Goal: Transaction & Acquisition: Book appointment/travel/reservation

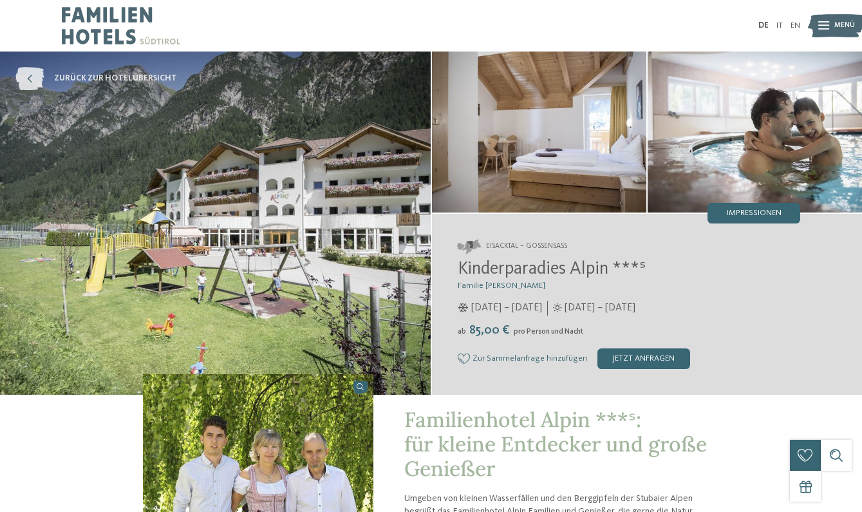
click at [75, 80] on span "zurück zur Hotelübersicht" at bounding box center [115, 79] width 123 height 12
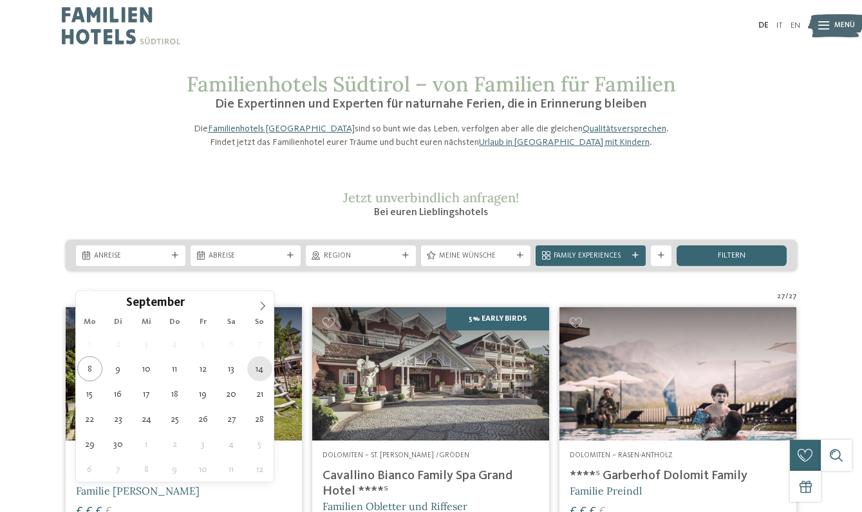
type div "14.09.2025"
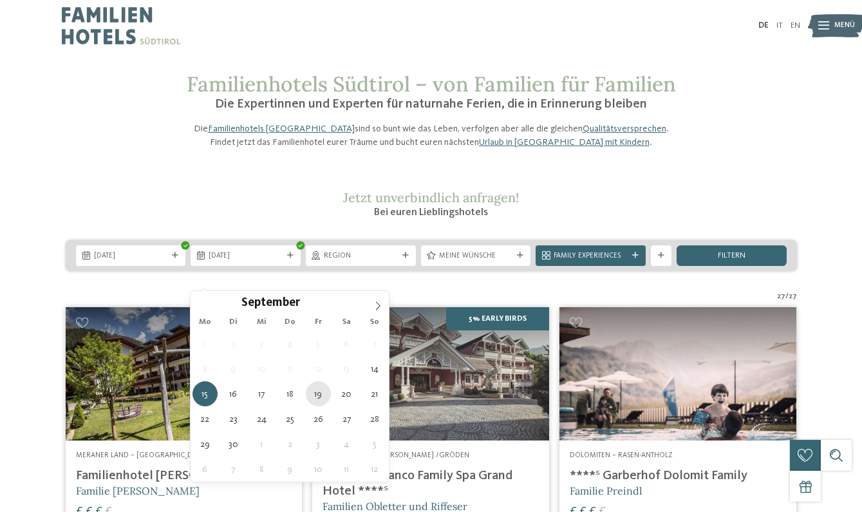
type div "19.09.2025"
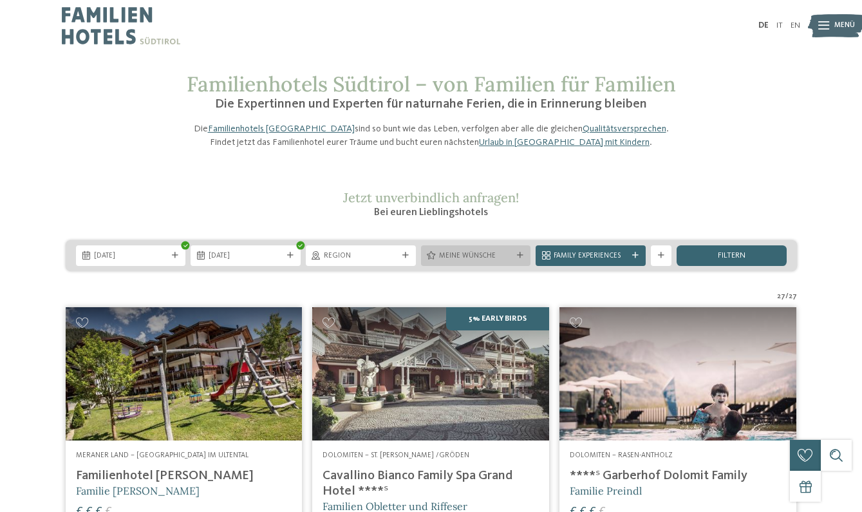
click at [494, 266] on div "Meine Wünsche" at bounding box center [476, 255] width 110 height 21
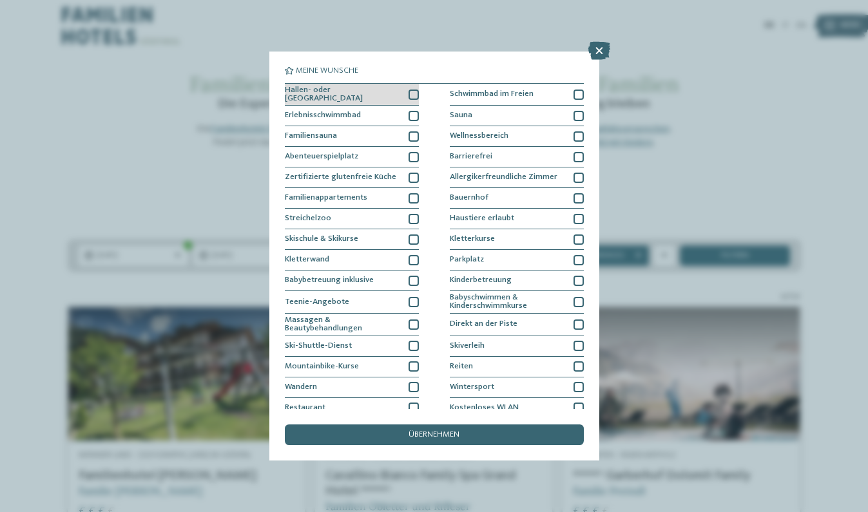
click at [412, 93] on div at bounding box center [413, 95] width 10 height 10
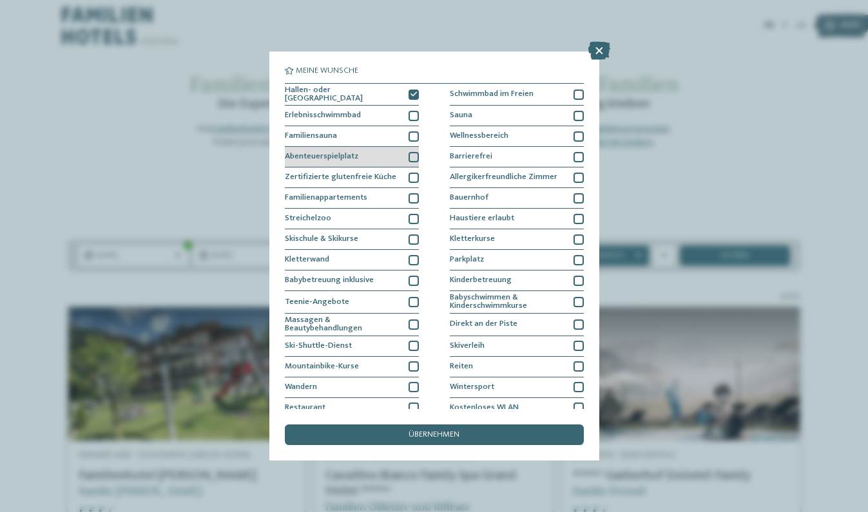
click at [413, 156] on div at bounding box center [413, 157] width 10 height 10
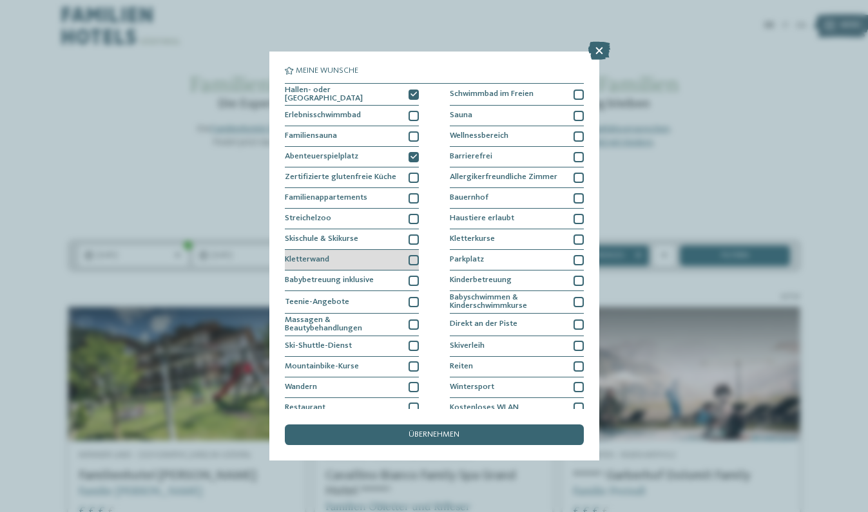
click at [414, 260] on div at bounding box center [413, 260] width 10 height 10
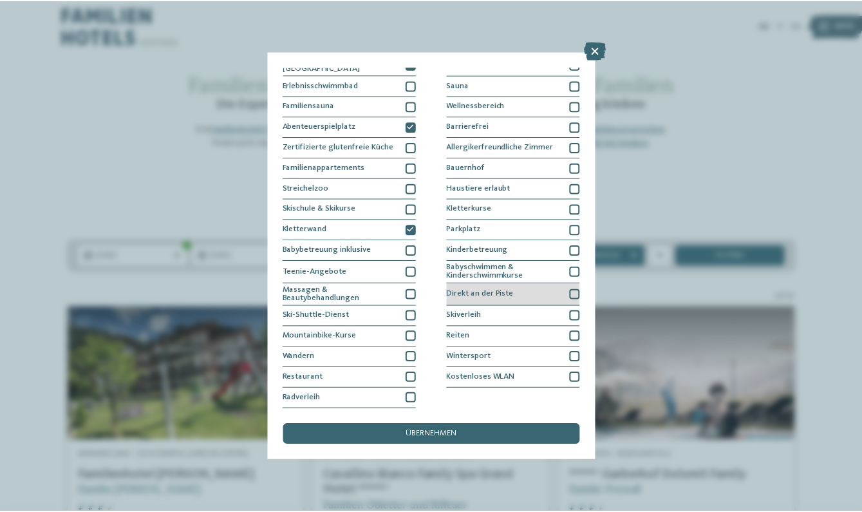
scroll to position [129, 0]
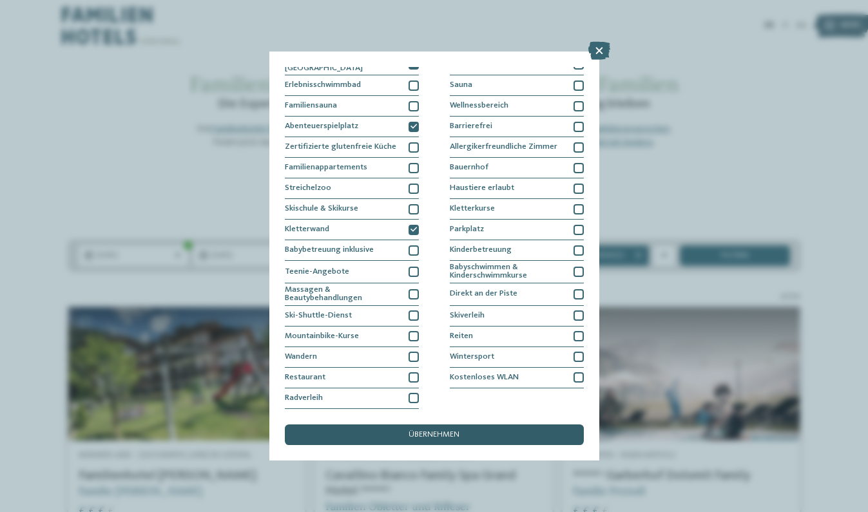
click at [421, 431] on span "übernehmen" at bounding box center [433, 435] width 51 height 8
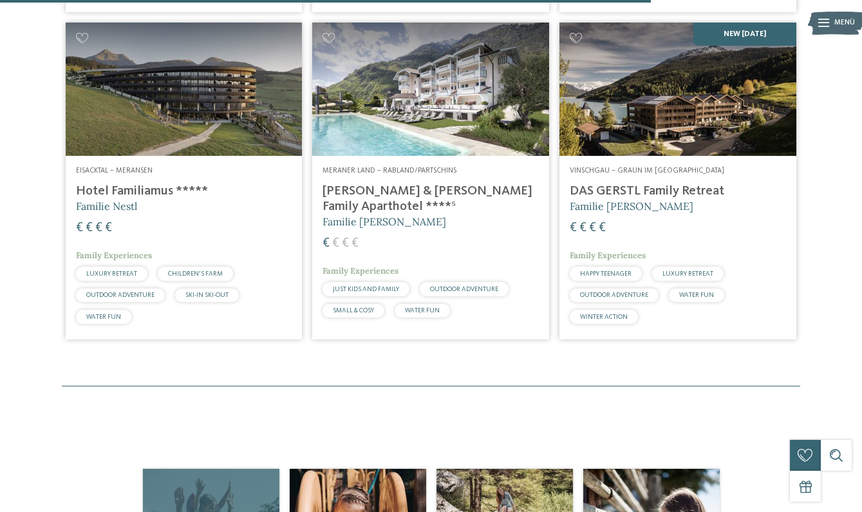
scroll to position [1012, 0]
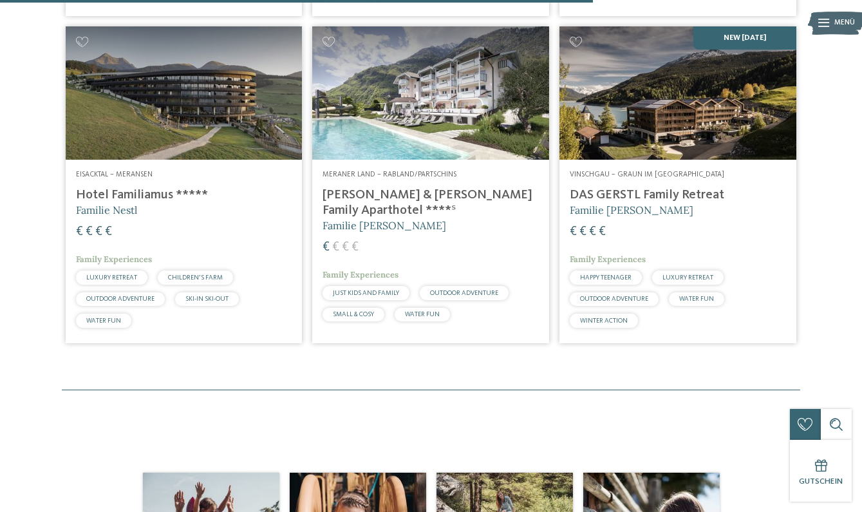
click at [117, 203] on h4 "Hotel Familiamus *****" at bounding box center [184, 194] width 216 height 15
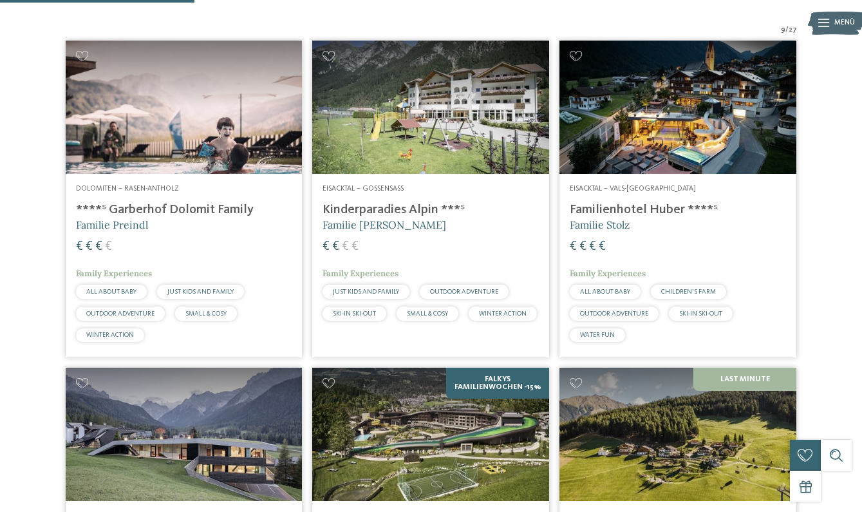
scroll to position [334, 0]
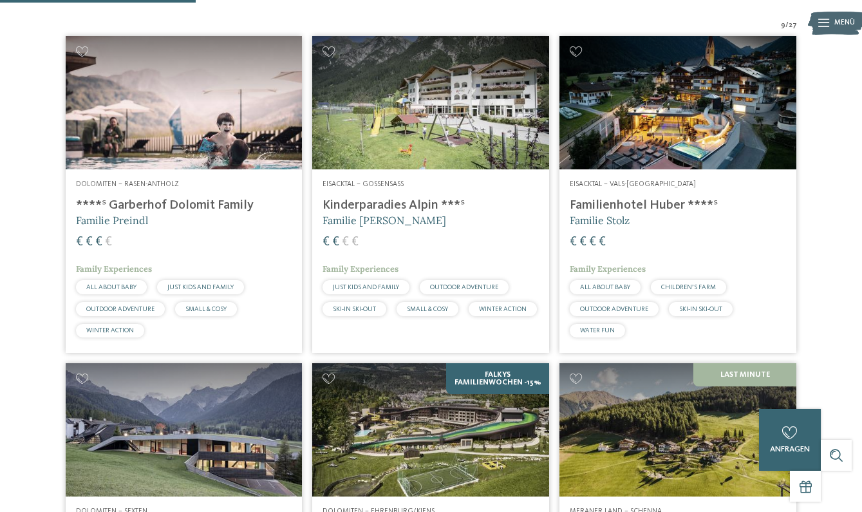
click at [640, 128] on img at bounding box center [678, 102] width 237 height 133
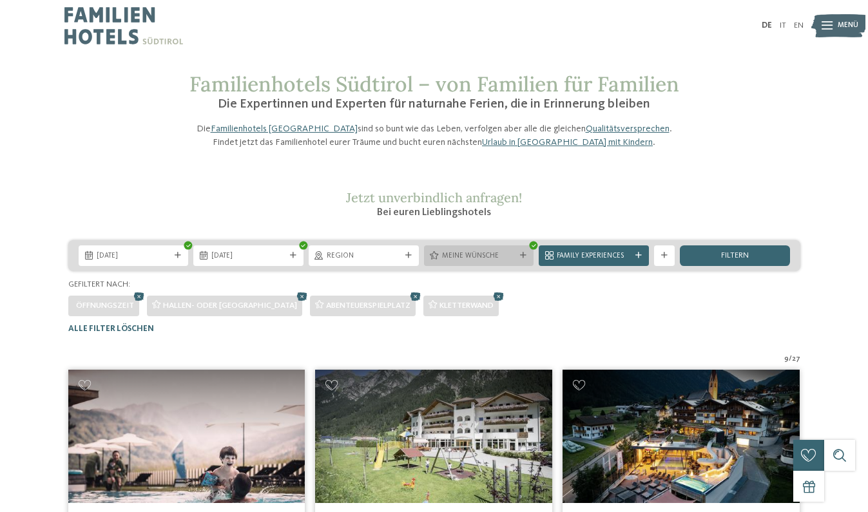
scroll to position [0, 0]
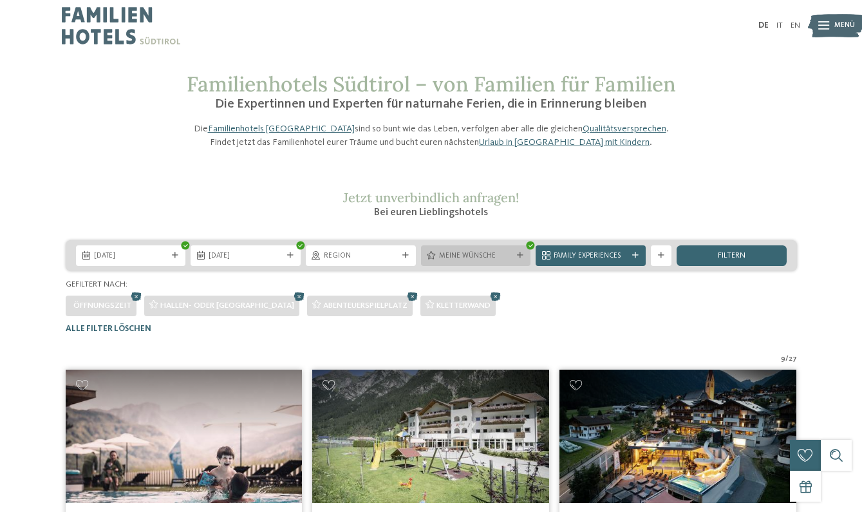
click at [471, 261] on div "Meine Wünsche" at bounding box center [476, 255] width 79 height 11
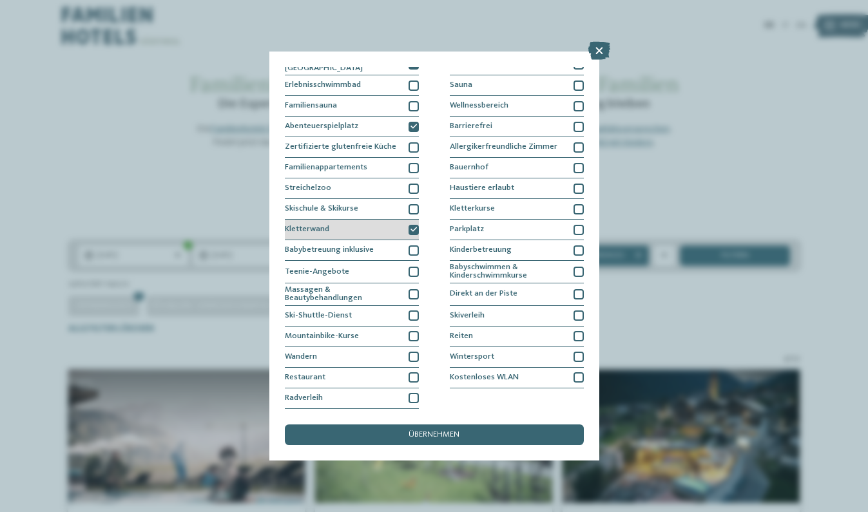
click at [415, 227] on icon at bounding box center [413, 230] width 6 height 6
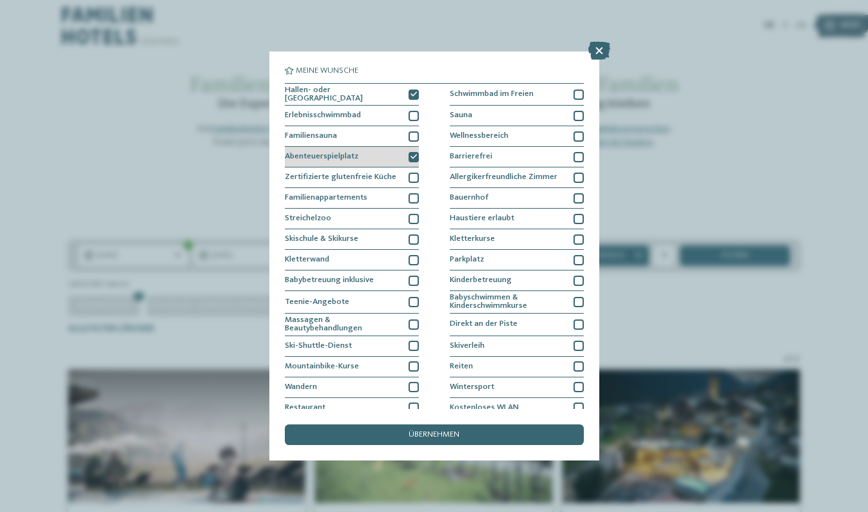
click at [413, 155] on icon at bounding box center [413, 157] width 6 height 6
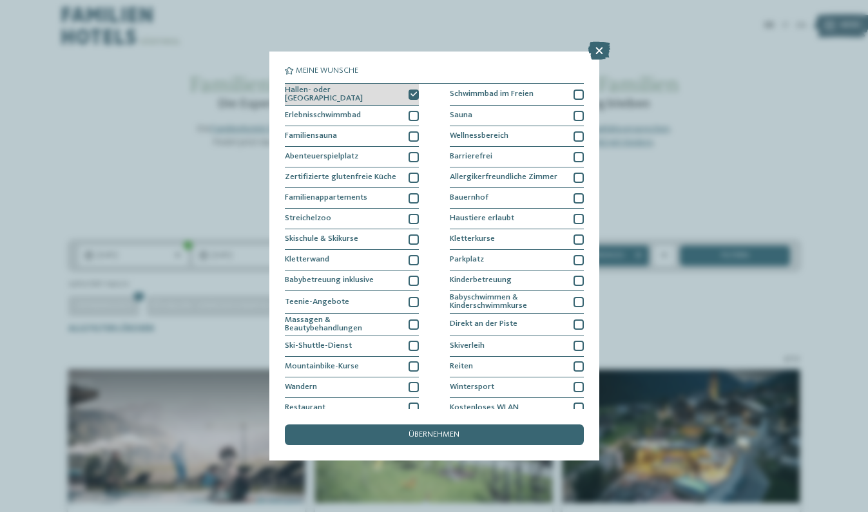
click at [413, 91] on icon at bounding box center [413, 94] width 6 height 6
click at [598, 41] on div "Meine Wünsche Hallen- oder Schleusenbad Schwimmbad im Freien" at bounding box center [434, 256] width 868 height 512
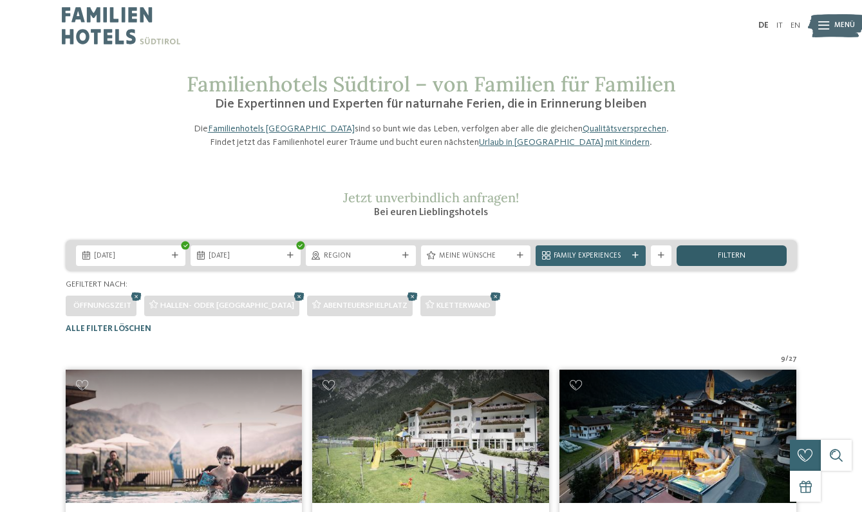
click at [718, 260] on span "filtern" at bounding box center [732, 256] width 28 height 8
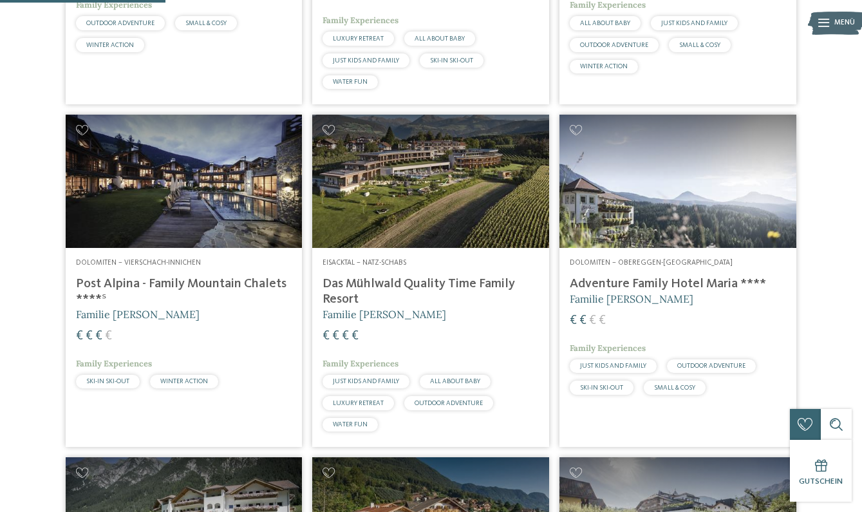
scroll to position [598, 0]
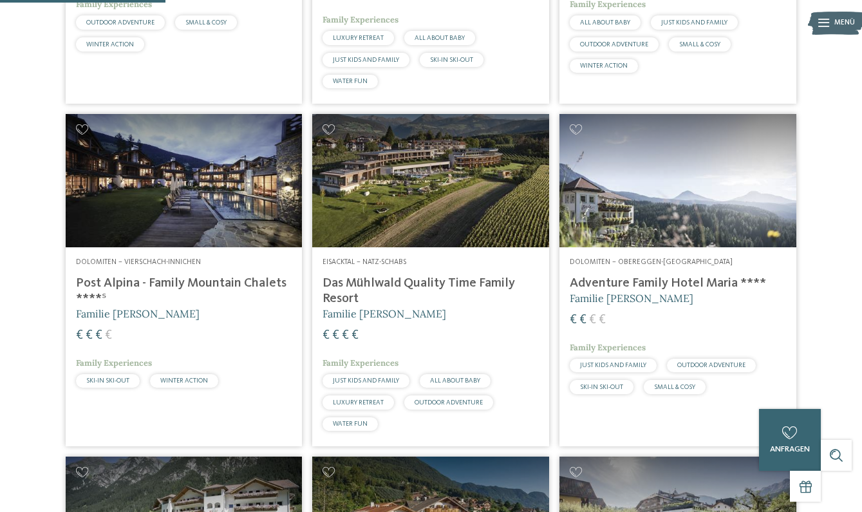
click at [379, 211] on img at bounding box center [430, 180] width 237 height 133
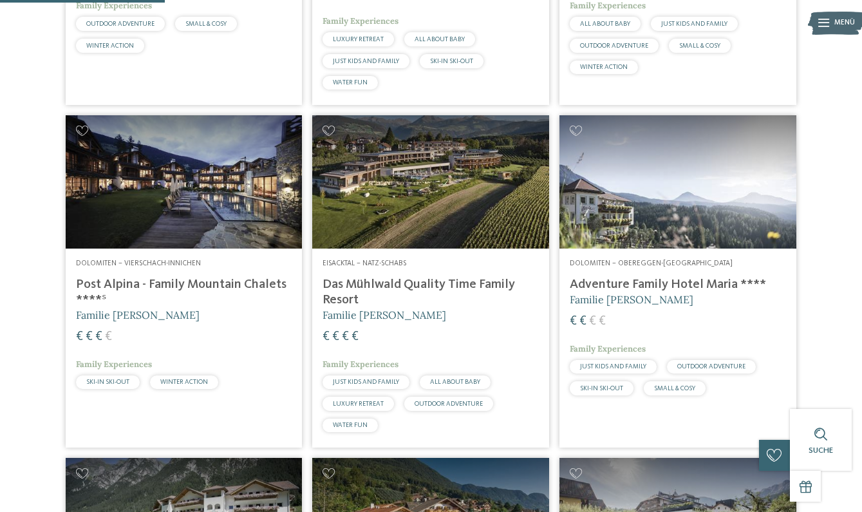
scroll to position [598, 0]
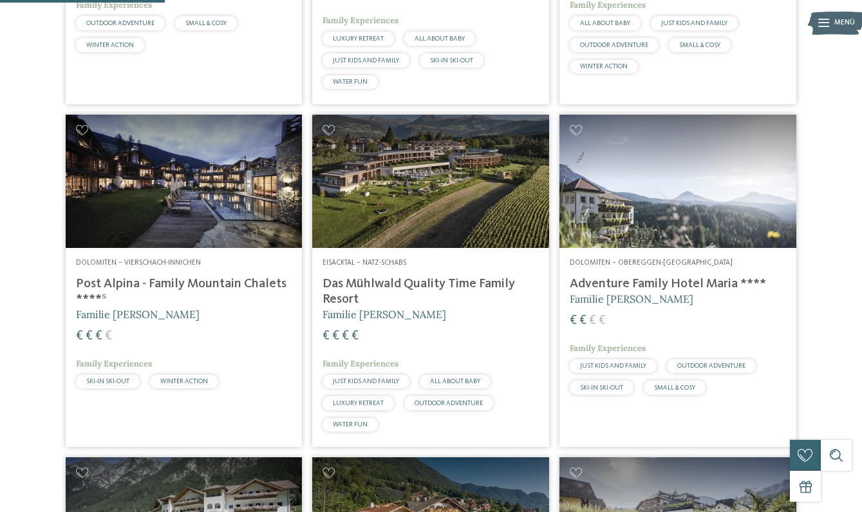
click at [177, 195] on img at bounding box center [184, 181] width 237 height 133
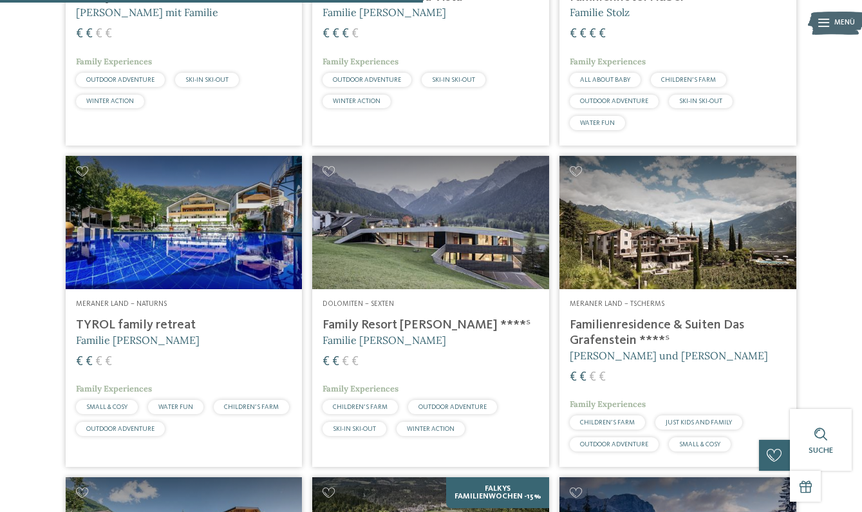
scroll to position [1534, 0]
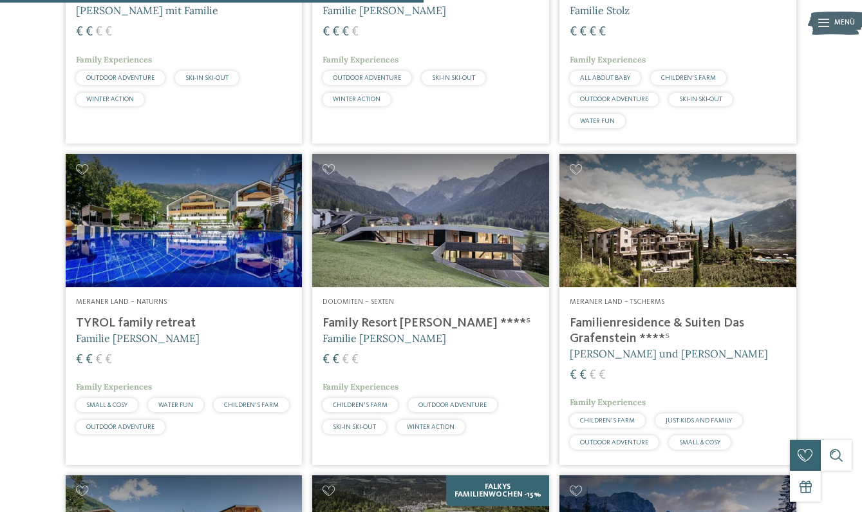
click at [468, 408] on div "Dolomiten – Sexten Family Resort Rainer ****ˢ Familie Rainer € € € € Family Exp…" at bounding box center [430, 368] width 237 height 162
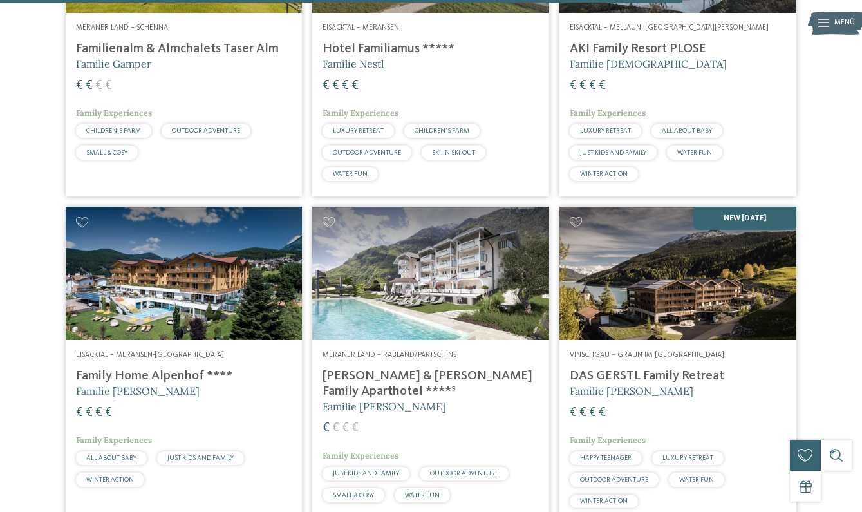
scroll to position [2472, 0]
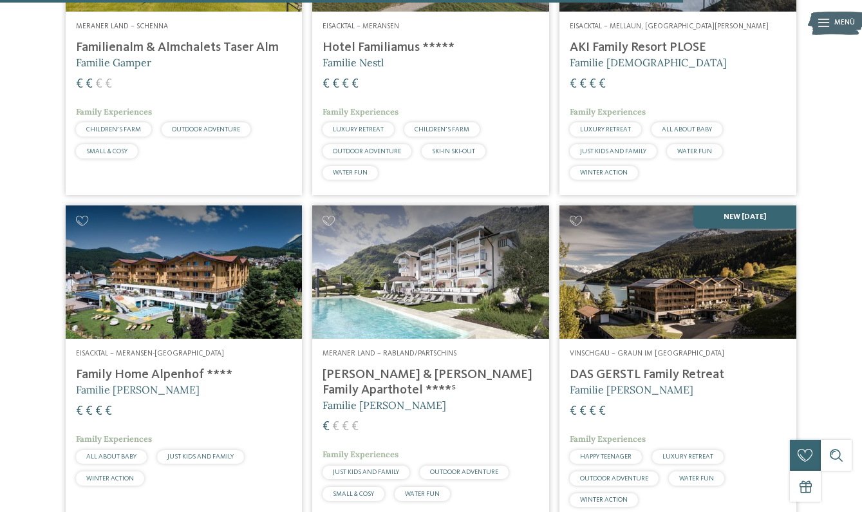
click at [678, 325] on img at bounding box center [678, 271] width 237 height 133
click at [639, 327] on img at bounding box center [678, 271] width 237 height 133
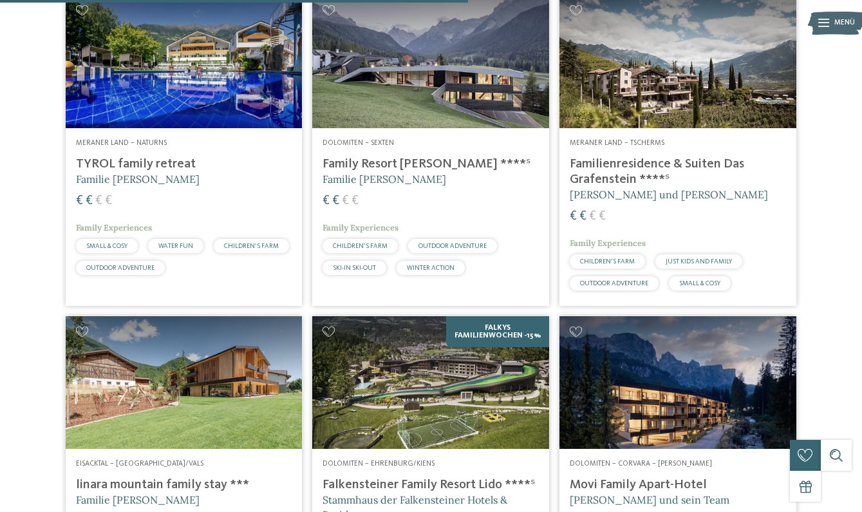
scroll to position [1694, 0]
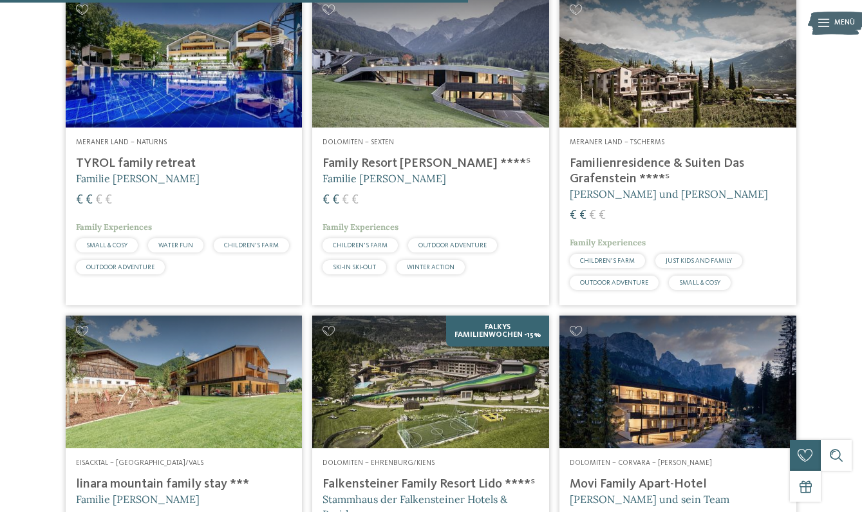
click at [151, 93] on img at bounding box center [184, 60] width 237 height 133
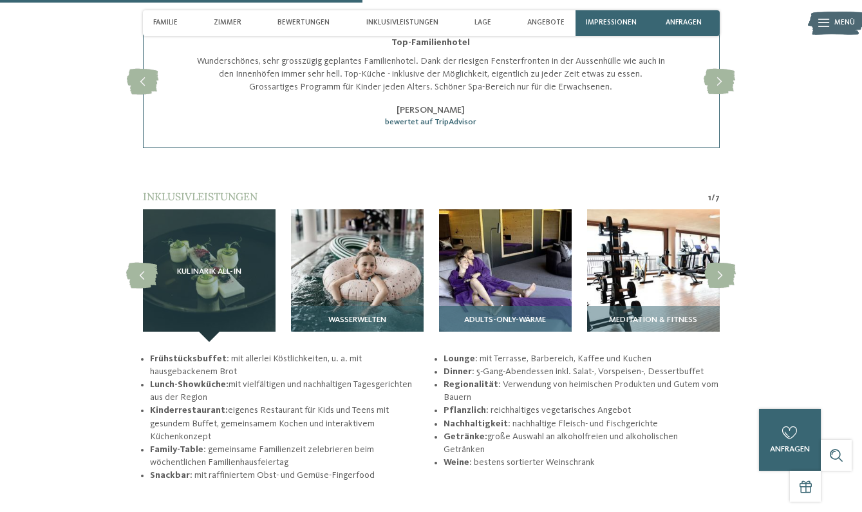
scroll to position [1574, 0]
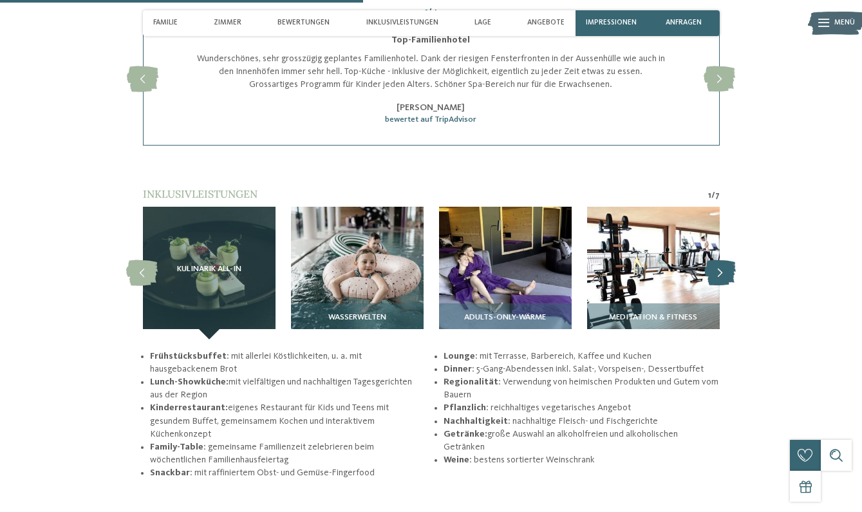
click at [723, 267] on icon at bounding box center [721, 273] width 32 height 26
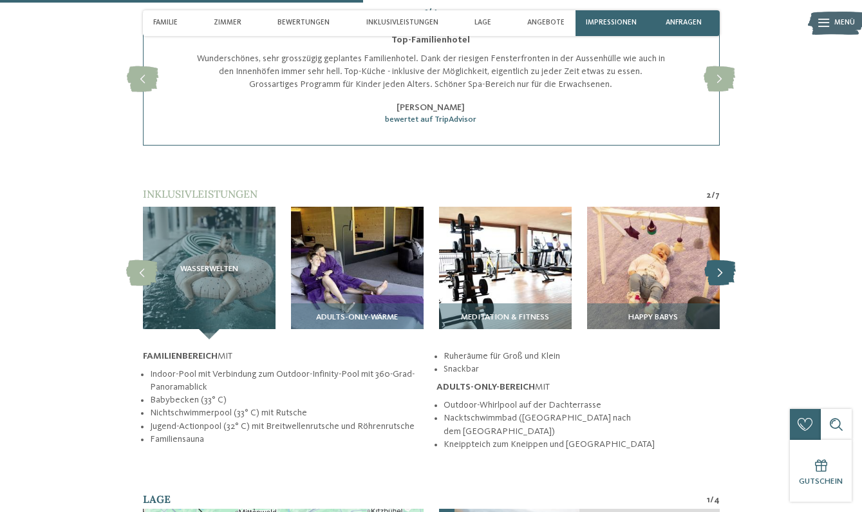
click at [723, 267] on icon at bounding box center [721, 273] width 32 height 26
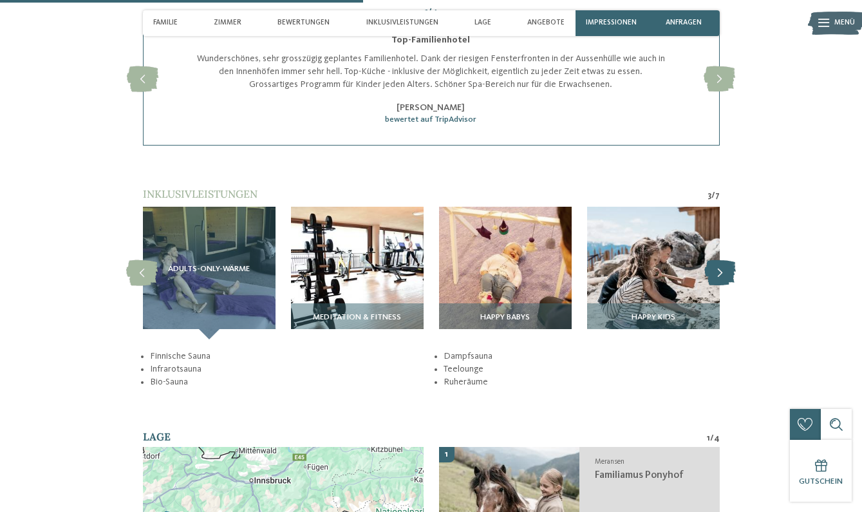
click at [723, 267] on icon at bounding box center [721, 273] width 32 height 26
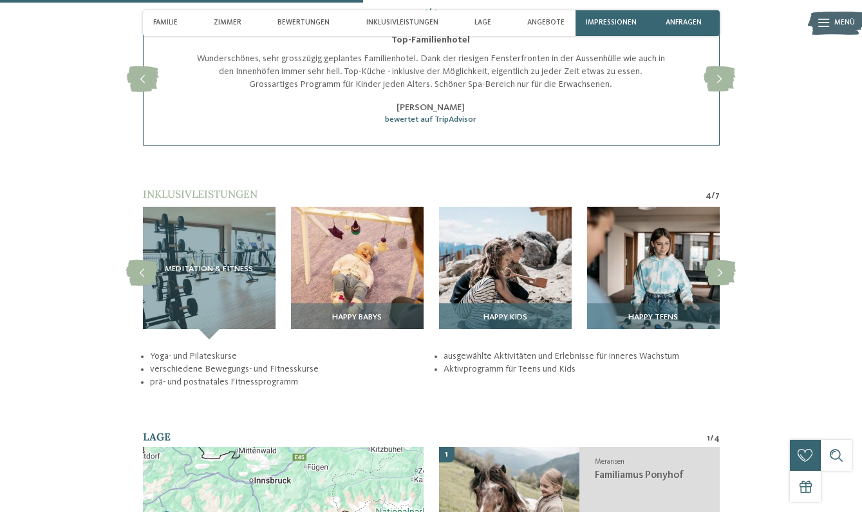
click at [510, 247] on img at bounding box center [505, 273] width 133 height 133
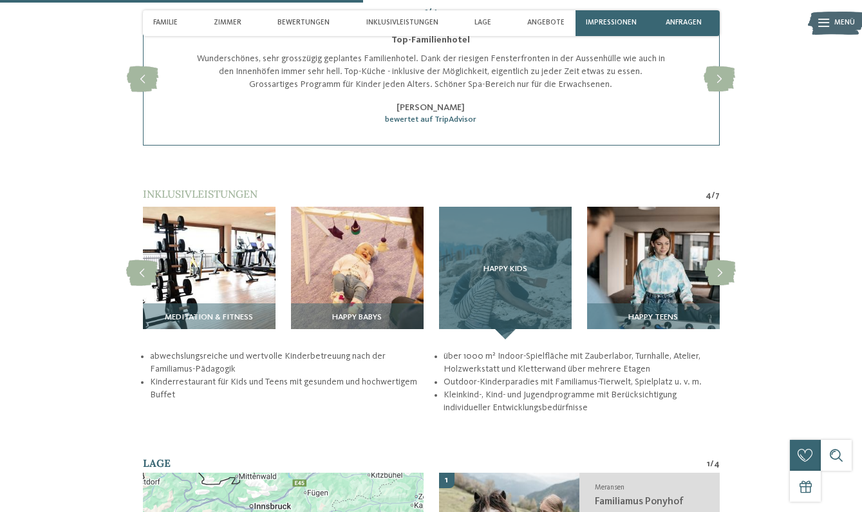
click at [510, 247] on div "Happy Kids" at bounding box center [505, 273] width 133 height 133
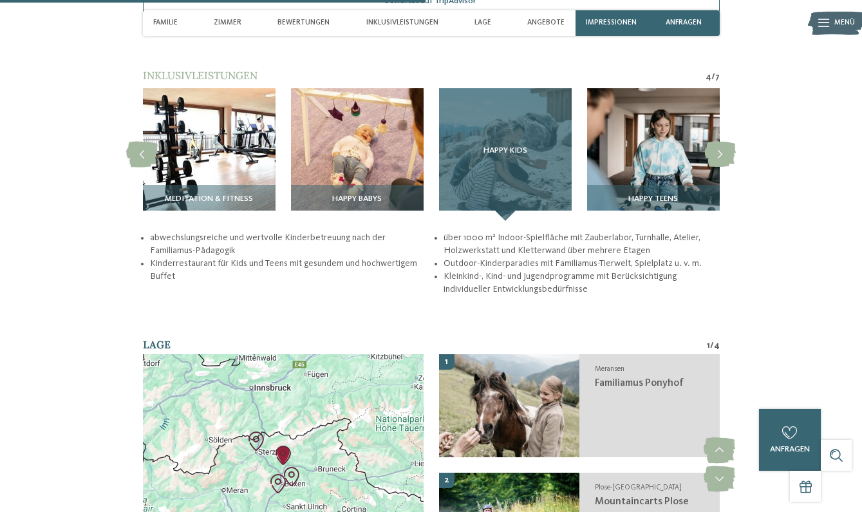
scroll to position [1685, 0]
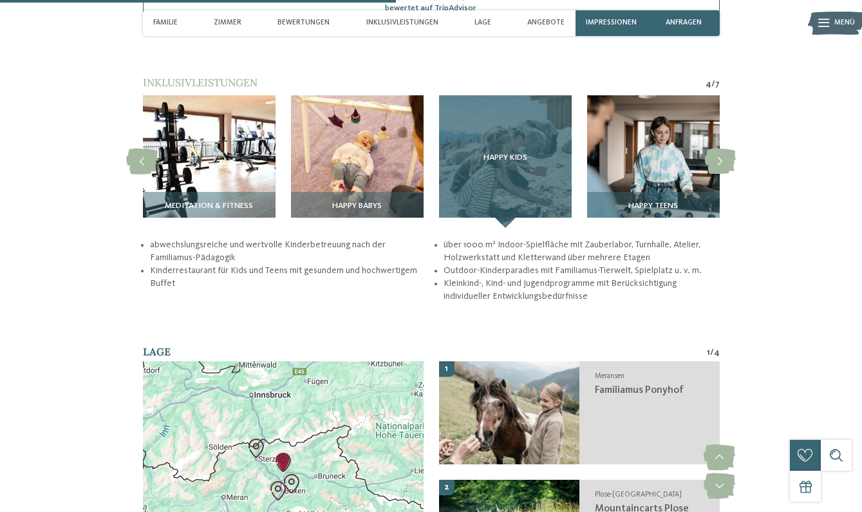
click at [504, 214] on div "Happy Kids" at bounding box center [505, 161] width 133 height 133
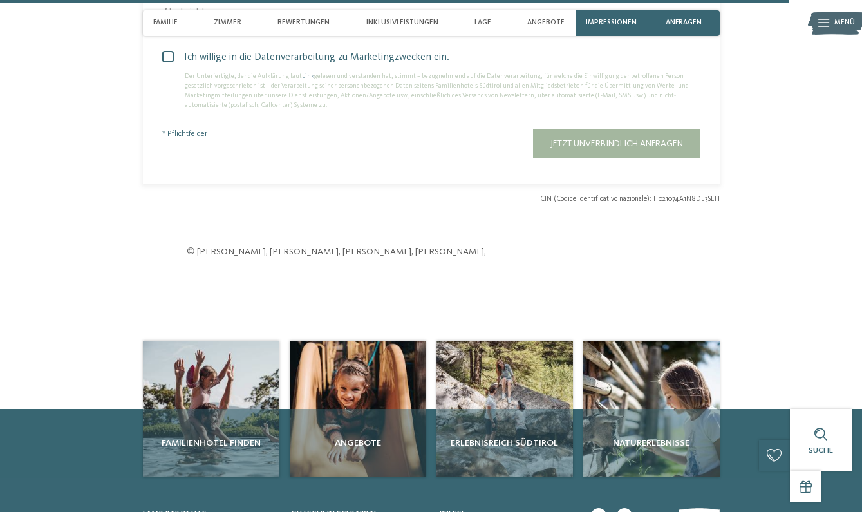
scroll to position [3385, 0]
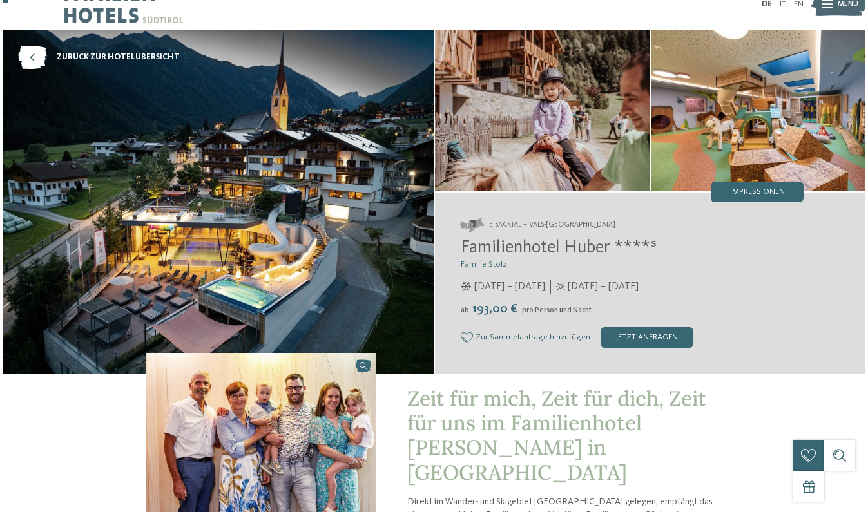
scroll to position [6, 0]
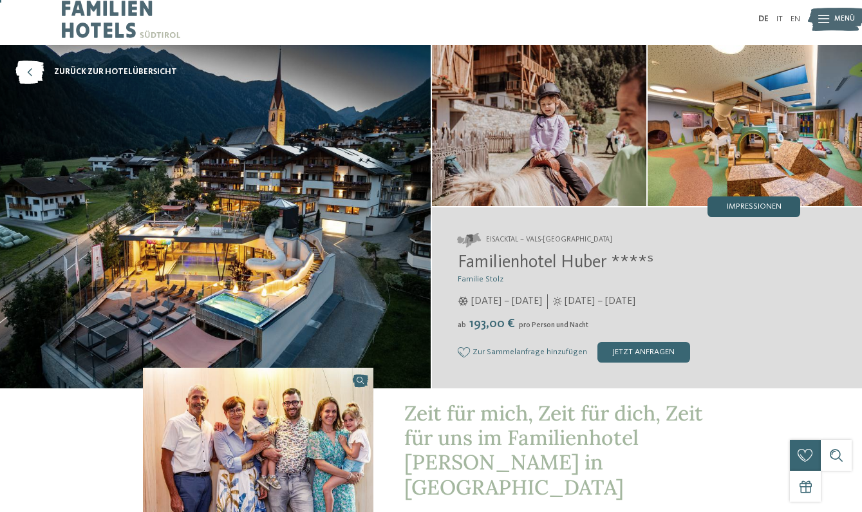
click at [741, 211] on span "Impressionen" at bounding box center [754, 207] width 55 height 8
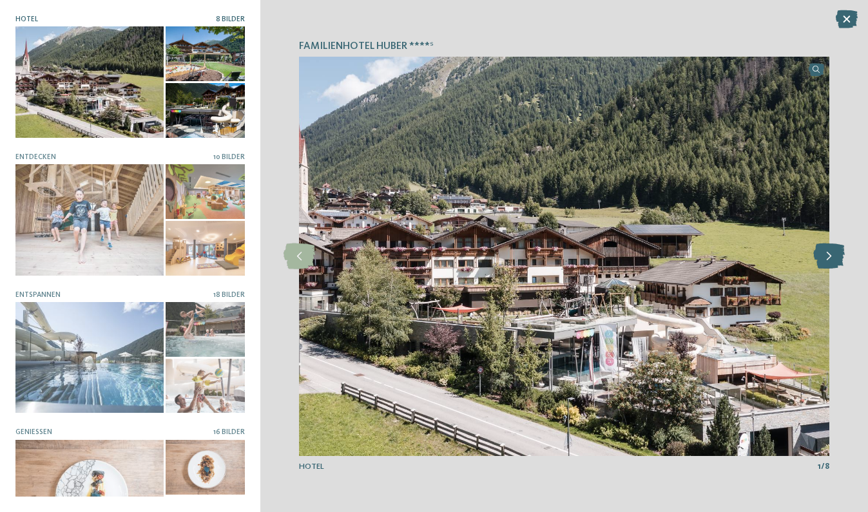
click at [826, 253] on icon at bounding box center [829, 256] width 32 height 26
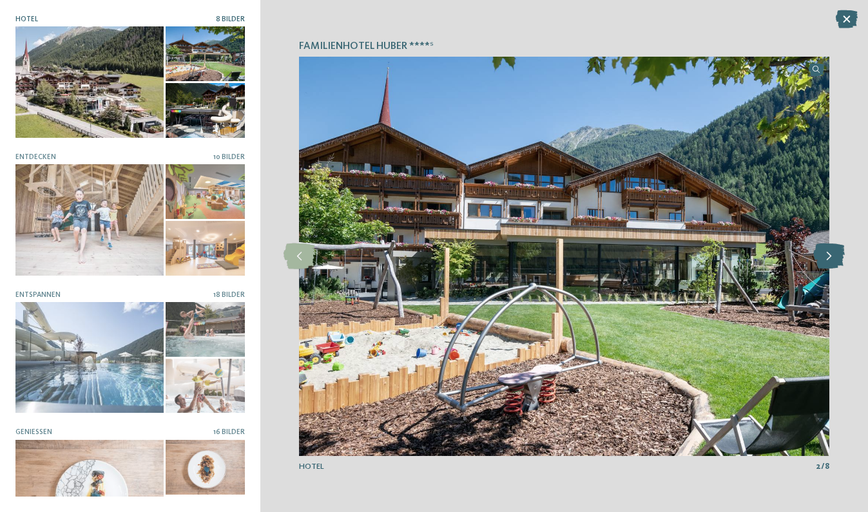
click at [826, 253] on icon at bounding box center [829, 256] width 32 height 26
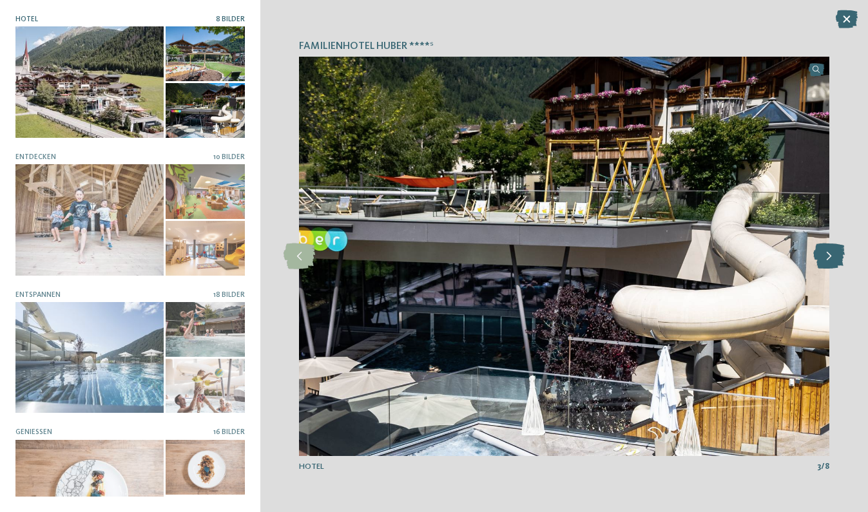
click at [826, 253] on icon at bounding box center [829, 256] width 32 height 26
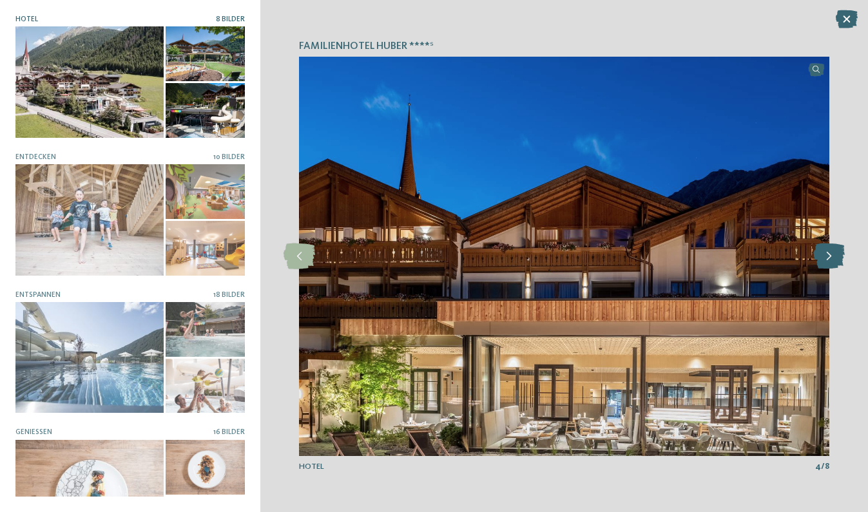
click at [826, 253] on icon at bounding box center [829, 256] width 32 height 26
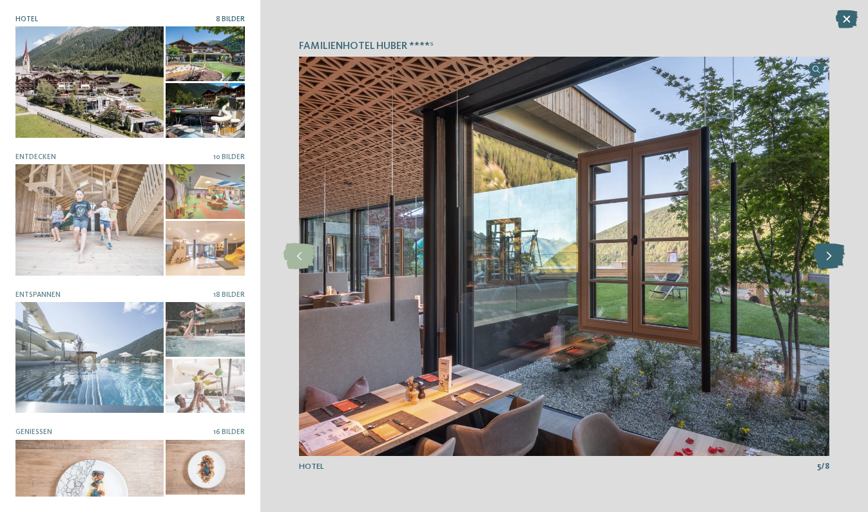
click at [826, 253] on icon at bounding box center [829, 256] width 32 height 26
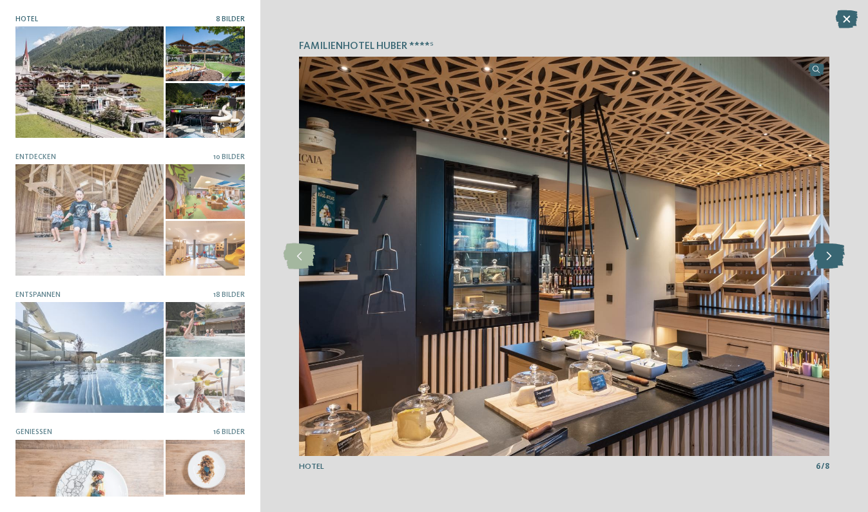
click at [826, 253] on icon at bounding box center [829, 256] width 32 height 26
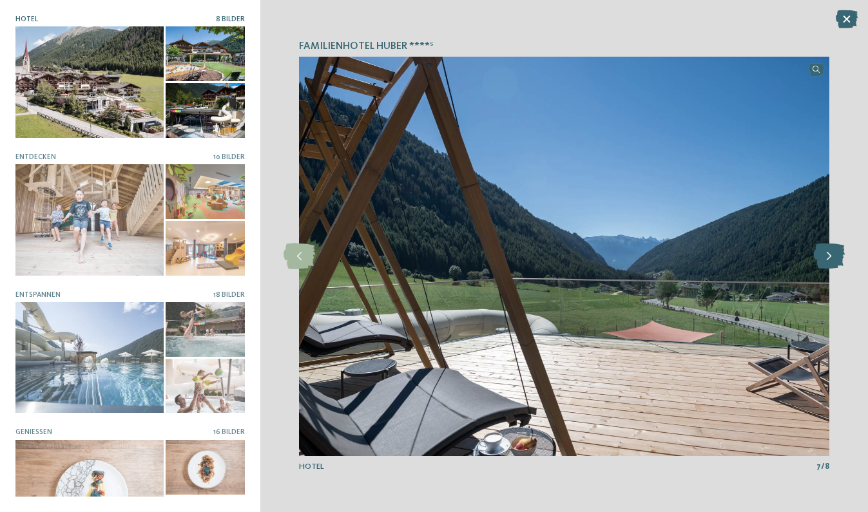
click at [826, 253] on icon at bounding box center [829, 256] width 32 height 26
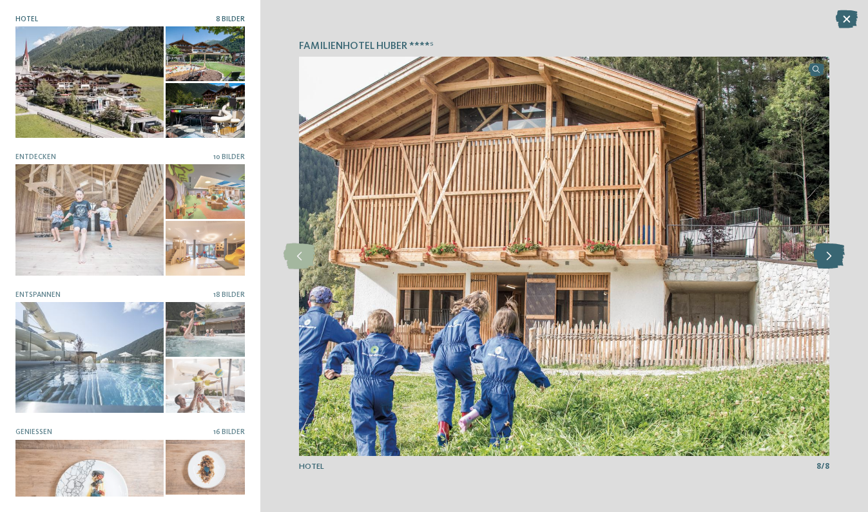
click at [826, 253] on icon at bounding box center [829, 256] width 32 height 26
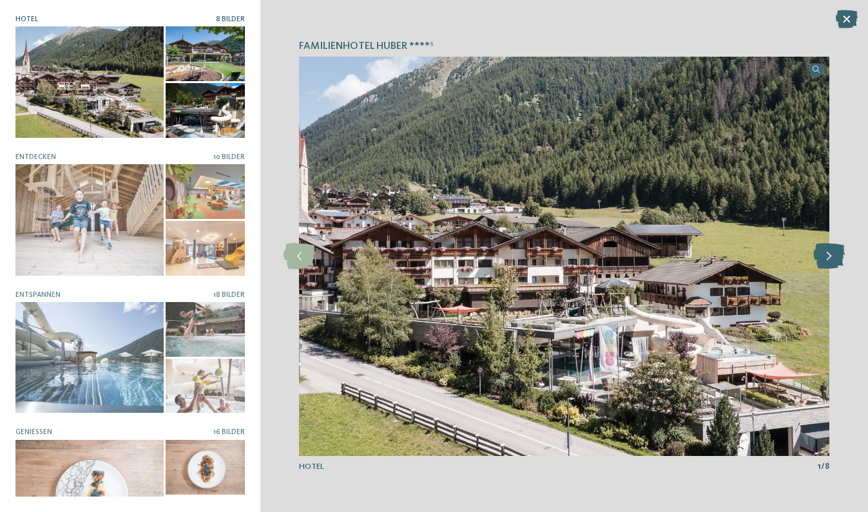
click at [826, 253] on icon at bounding box center [829, 256] width 32 height 26
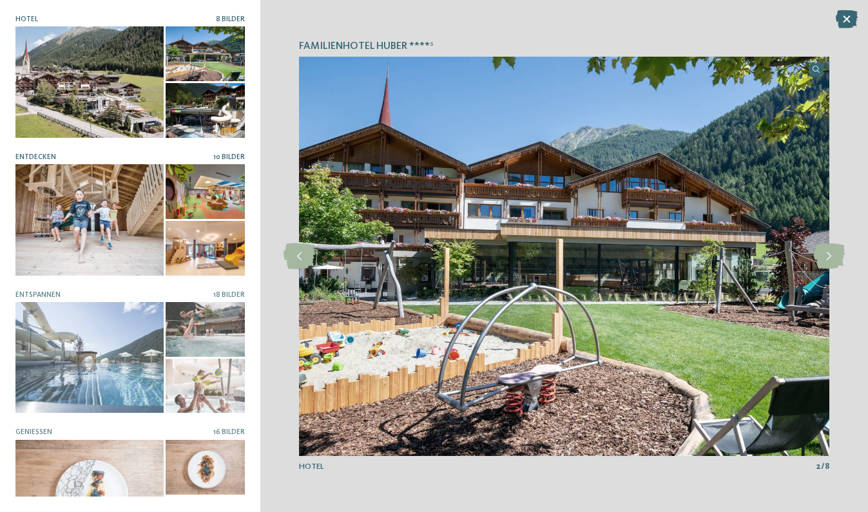
scroll to position [0, 0]
click at [102, 209] on div at bounding box center [89, 219] width 148 height 111
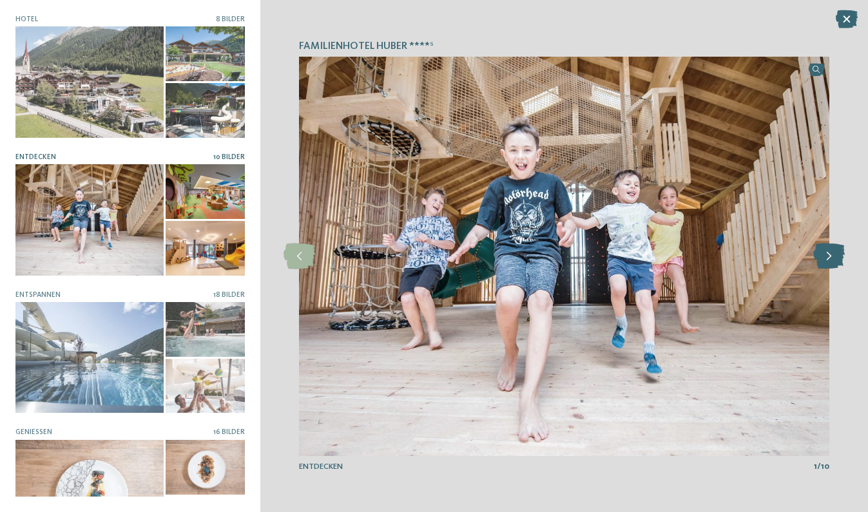
click at [829, 251] on icon at bounding box center [829, 256] width 32 height 26
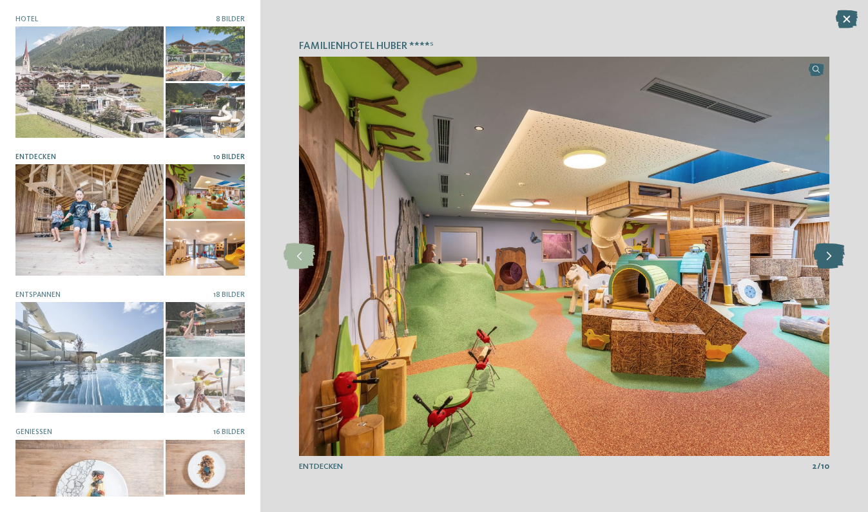
click at [829, 251] on icon at bounding box center [829, 256] width 32 height 26
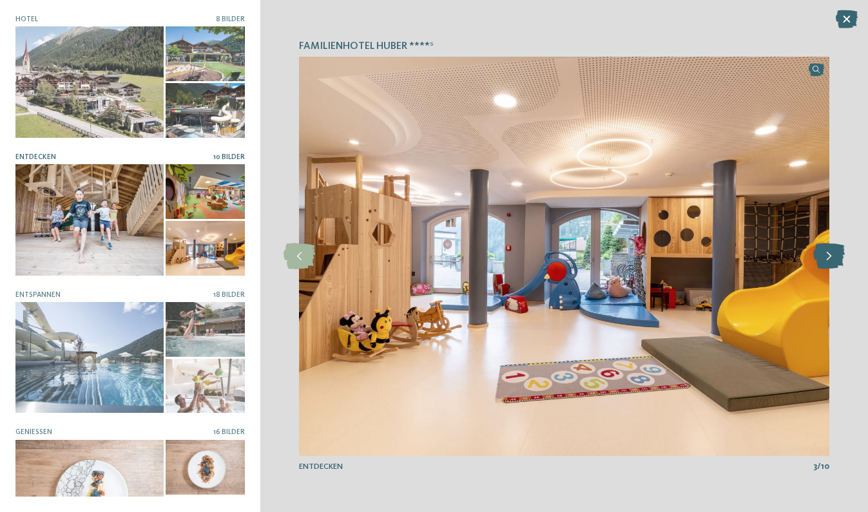
click at [829, 251] on icon at bounding box center [829, 256] width 32 height 26
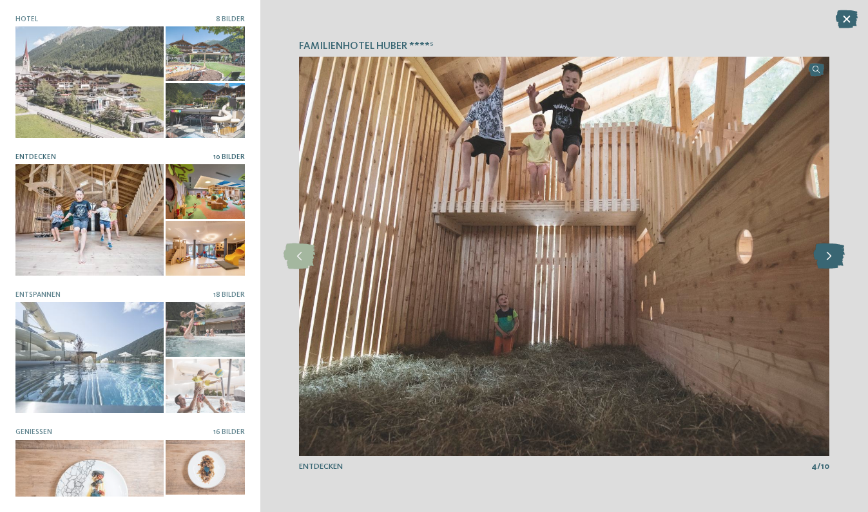
click at [829, 251] on icon at bounding box center [829, 256] width 32 height 26
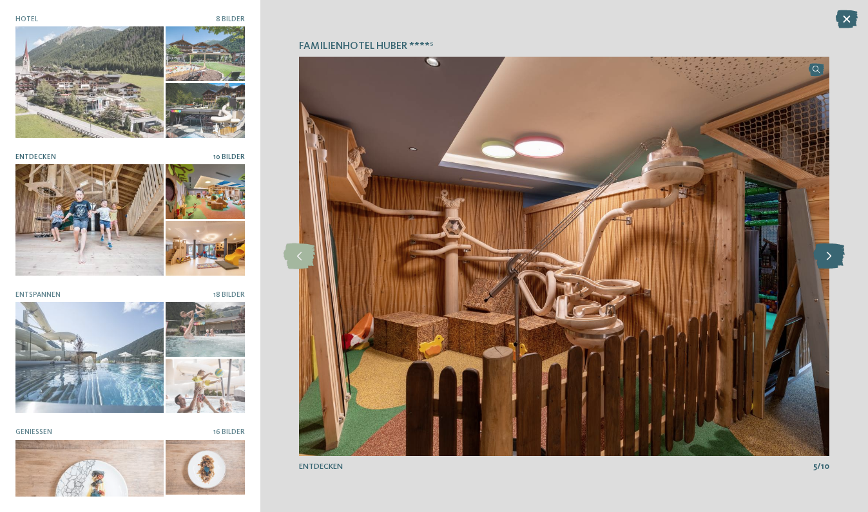
click at [829, 251] on icon at bounding box center [829, 256] width 32 height 26
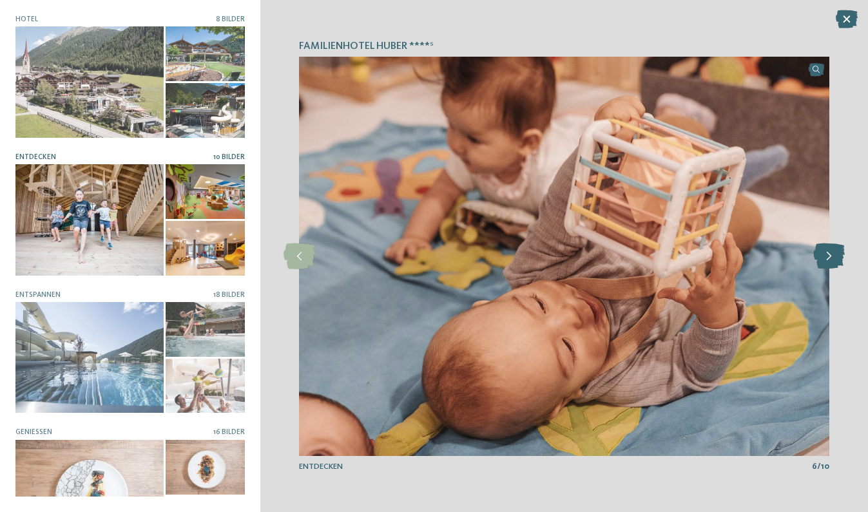
click at [829, 251] on icon at bounding box center [829, 256] width 32 height 26
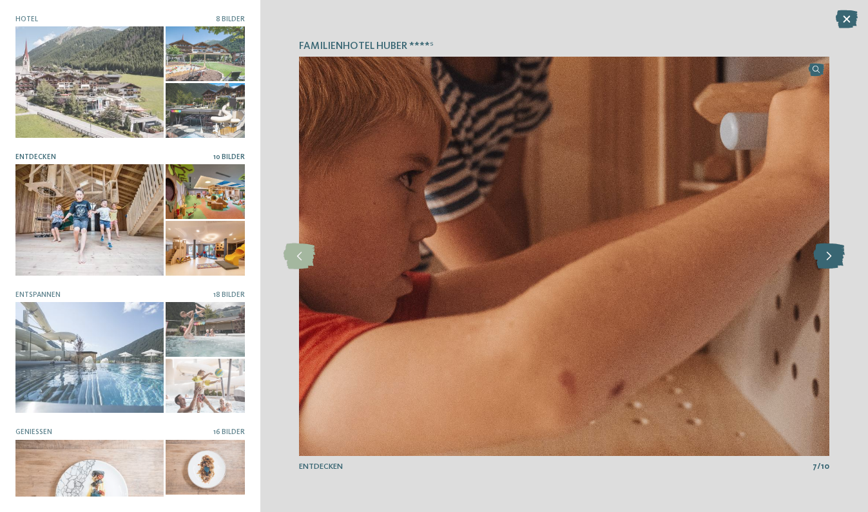
click at [829, 251] on icon at bounding box center [829, 256] width 32 height 26
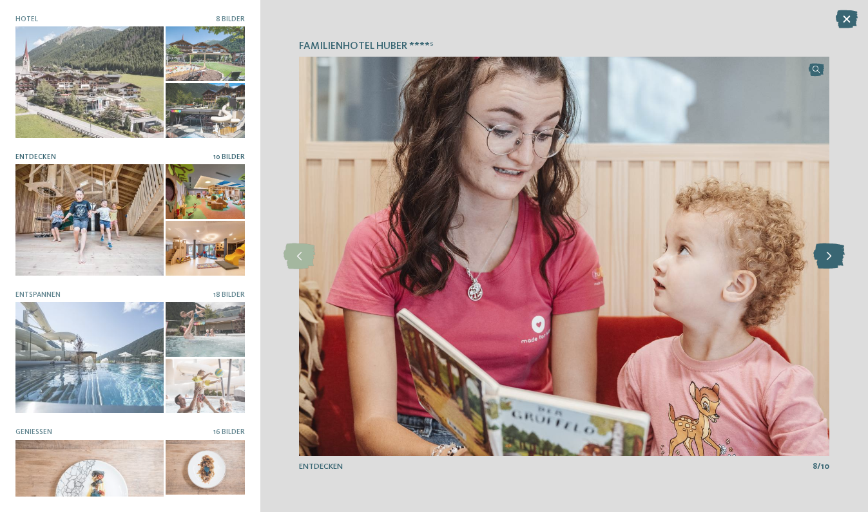
click at [829, 251] on icon at bounding box center [829, 256] width 32 height 26
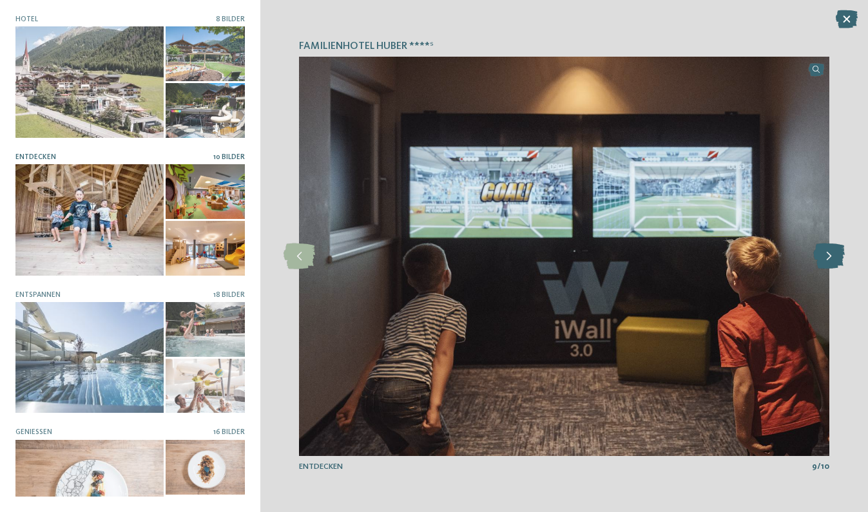
click at [829, 251] on icon at bounding box center [829, 256] width 32 height 26
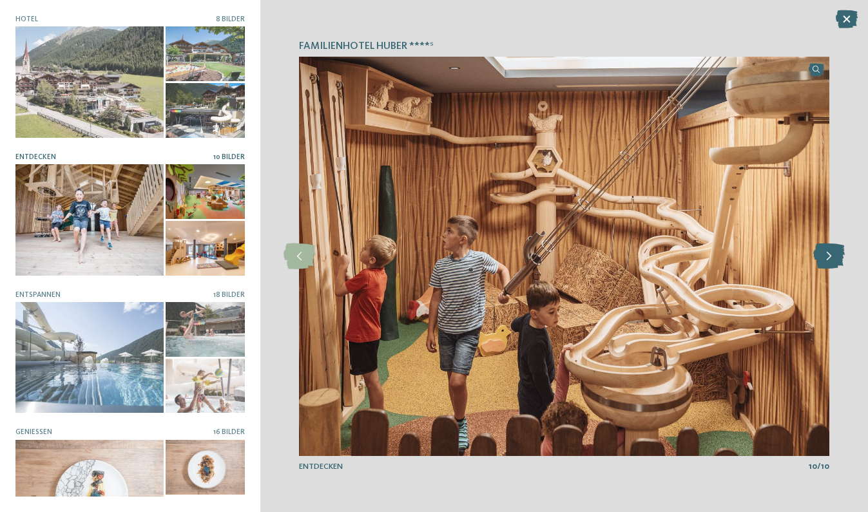
click at [829, 251] on icon at bounding box center [829, 256] width 32 height 26
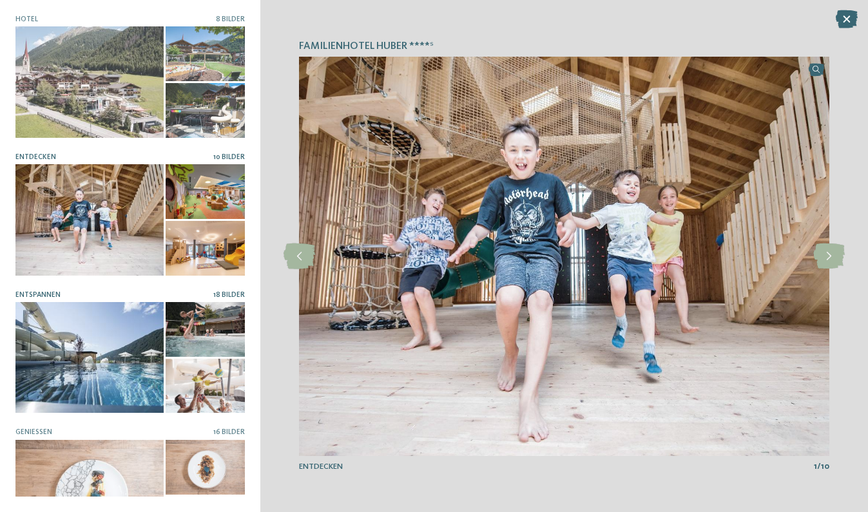
click at [84, 363] on div at bounding box center [89, 357] width 148 height 111
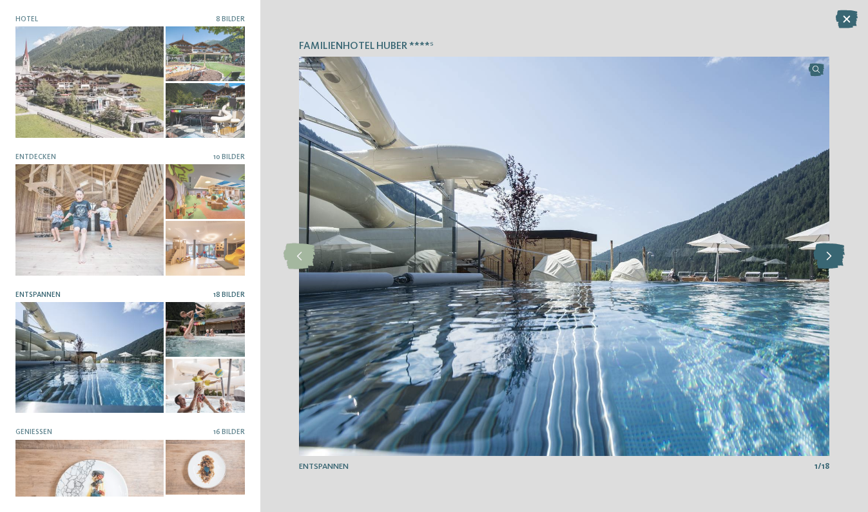
click at [829, 258] on icon at bounding box center [829, 256] width 32 height 26
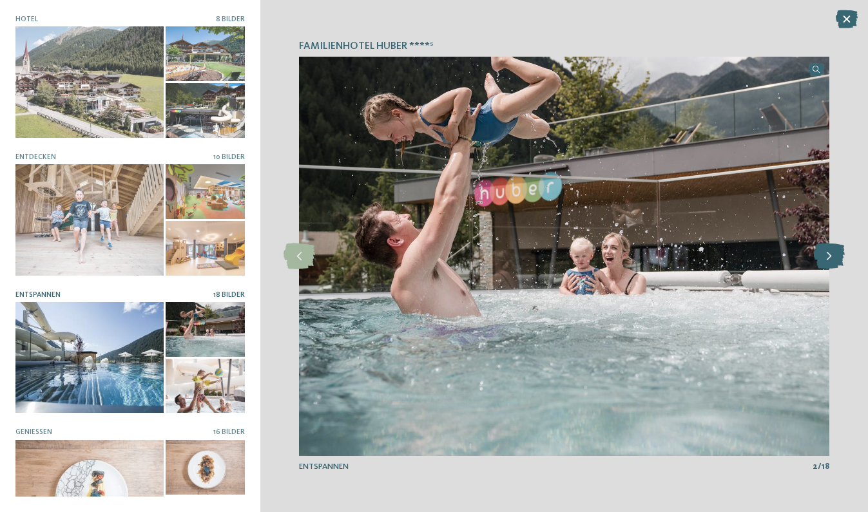
click at [829, 258] on icon at bounding box center [829, 256] width 32 height 26
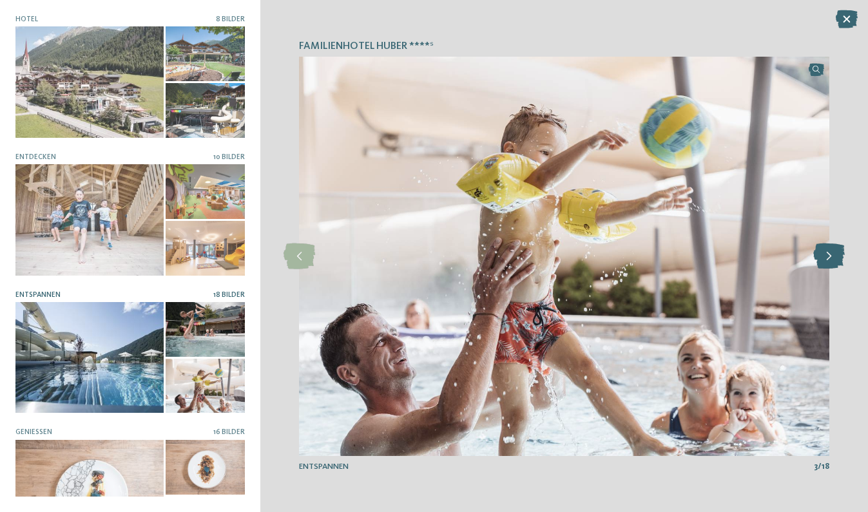
click at [829, 258] on icon at bounding box center [829, 256] width 32 height 26
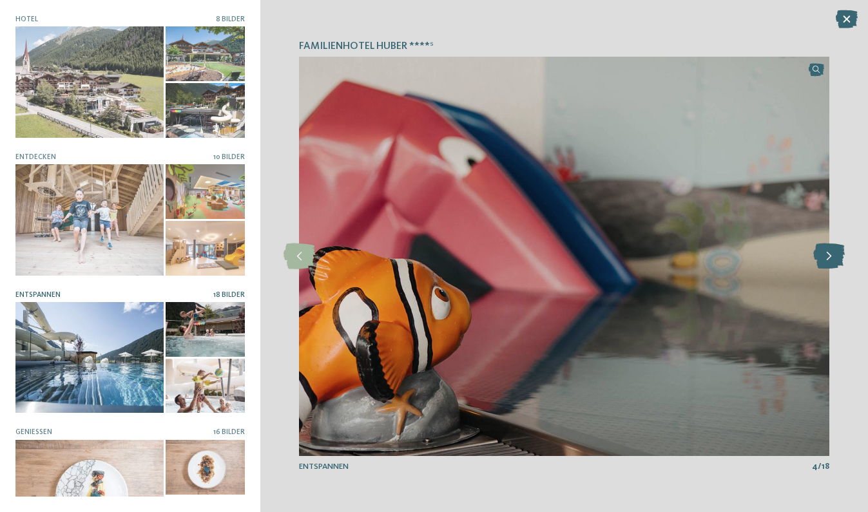
click at [829, 258] on icon at bounding box center [829, 256] width 32 height 26
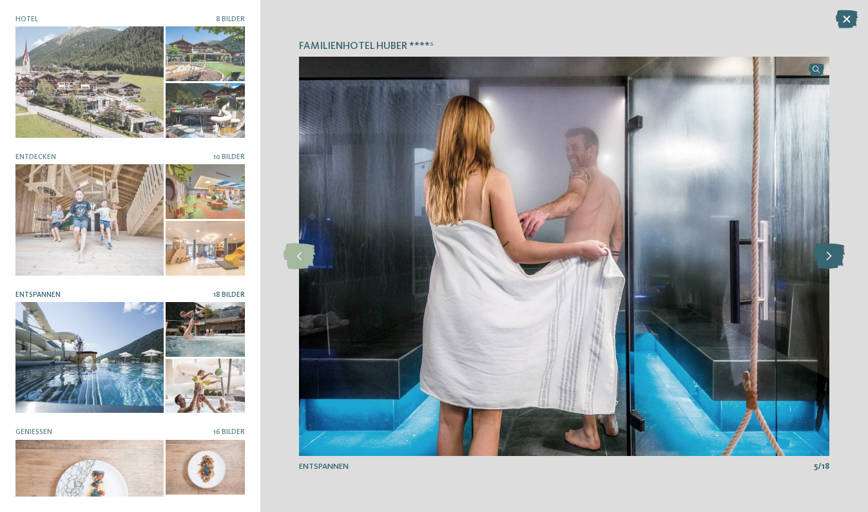
click at [829, 258] on icon at bounding box center [829, 256] width 32 height 26
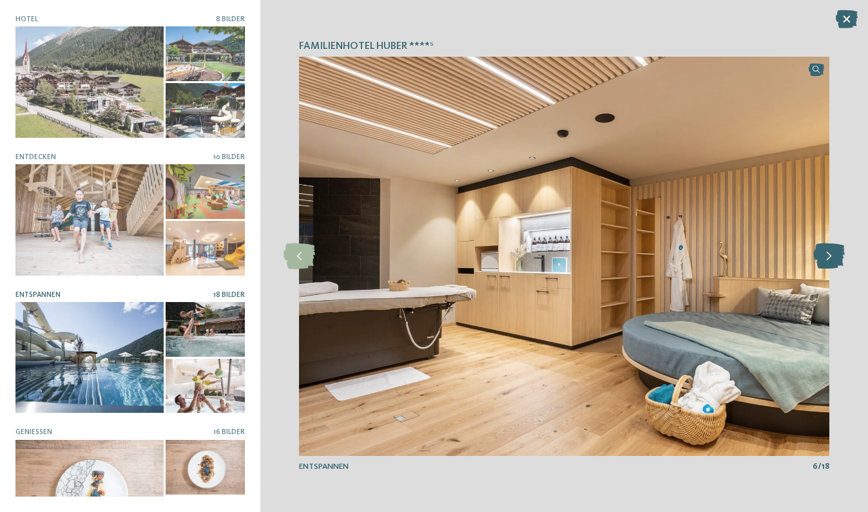
click at [829, 258] on icon at bounding box center [829, 256] width 32 height 26
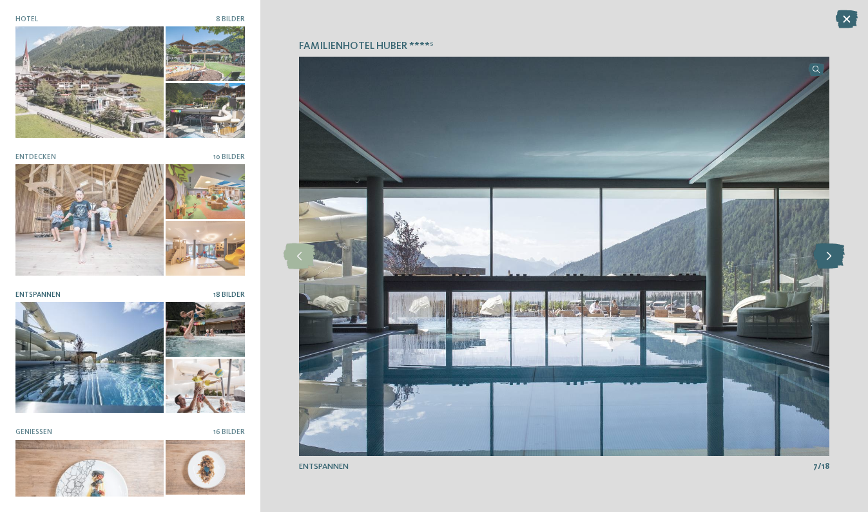
click at [829, 258] on icon at bounding box center [829, 256] width 32 height 26
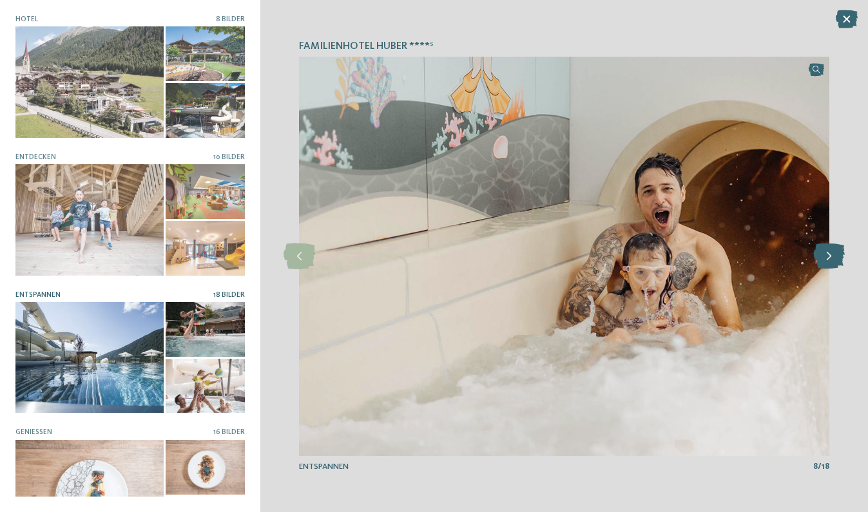
click at [829, 258] on icon at bounding box center [829, 256] width 32 height 26
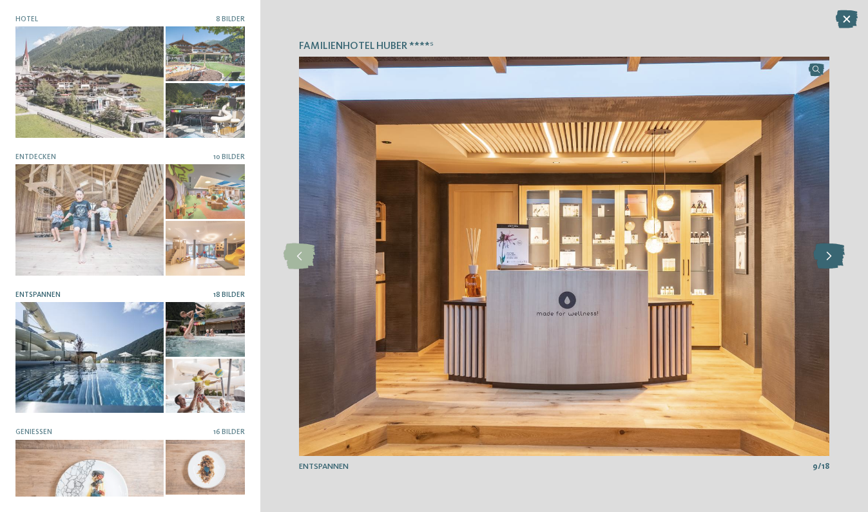
click at [829, 258] on icon at bounding box center [829, 256] width 32 height 26
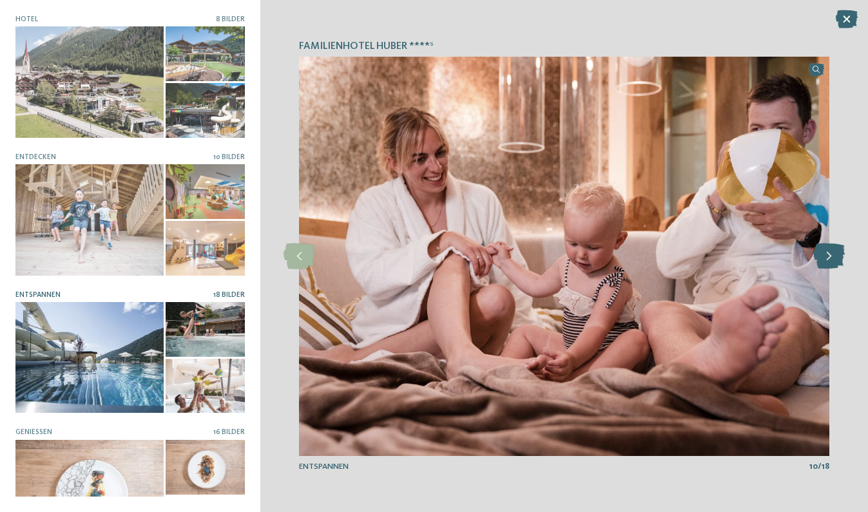
click at [829, 258] on icon at bounding box center [829, 256] width 32 height 26
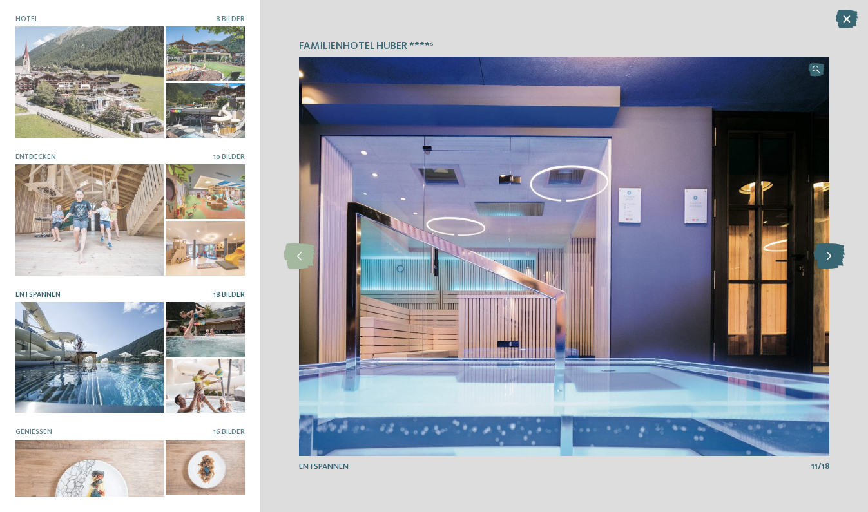
click at [829, 258] on icon at bounding box center [829, 256] width 32 height 26
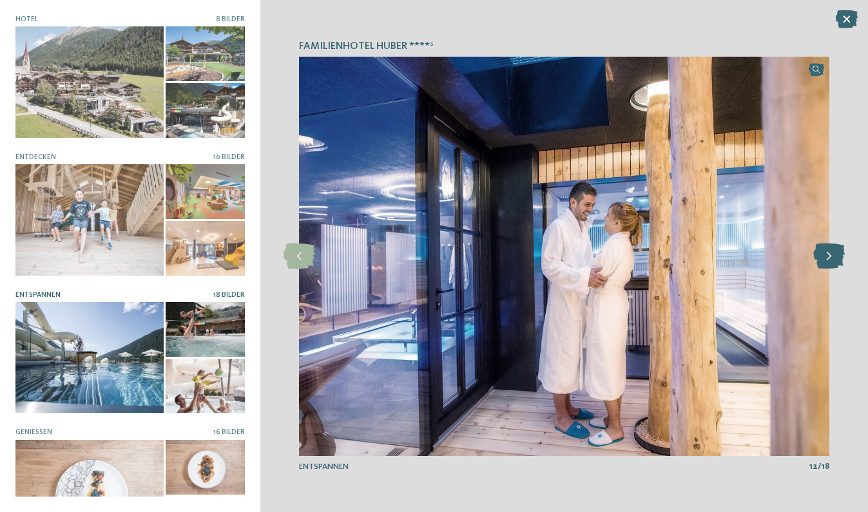
click at [829, 258] on icon at bounding box center [829, 256] width 32 height 26
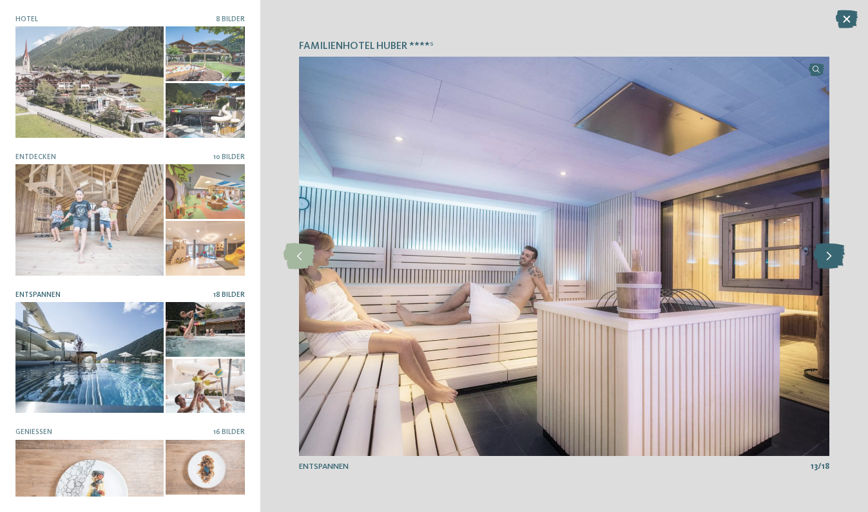
click at [829, 258] on icon at bounding box center [829, 256] width 32 height 26
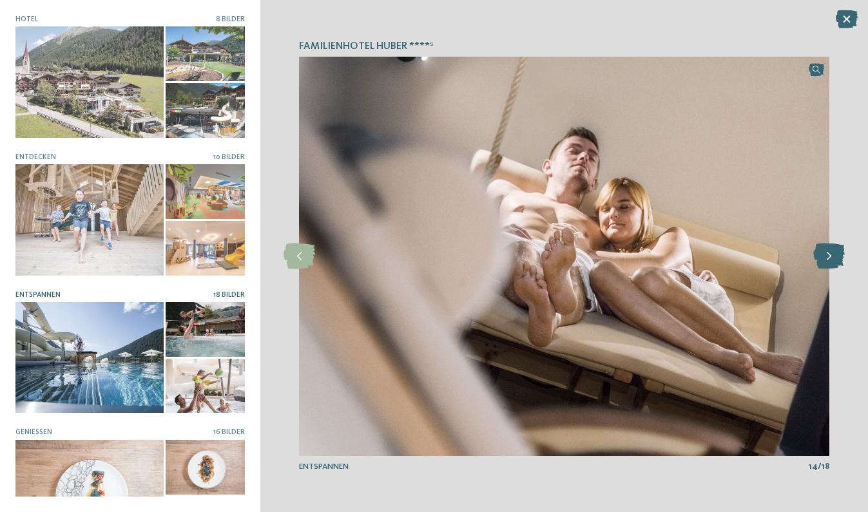
click at [829, 258] on icon at bounding box center [829, 256] width 32 height 26
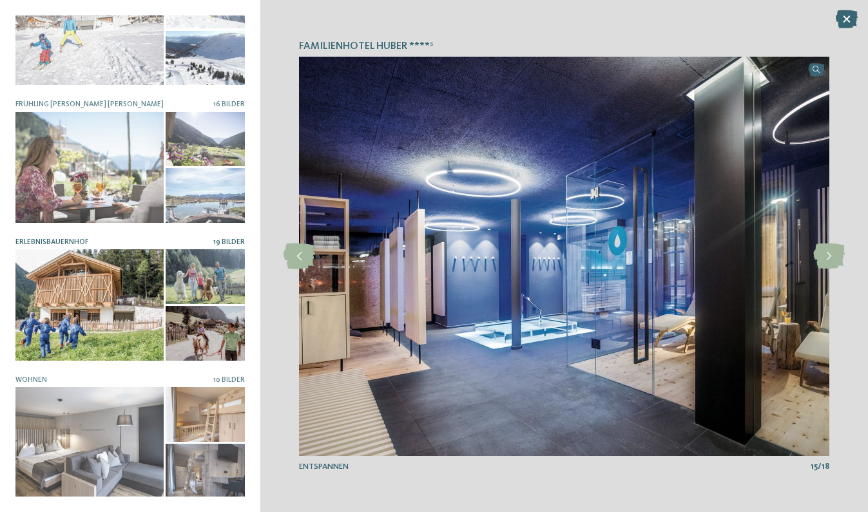
scroll to position [603, 0]
click at [105, 290] on div at bounding box center [89, 305] width 148 height 111
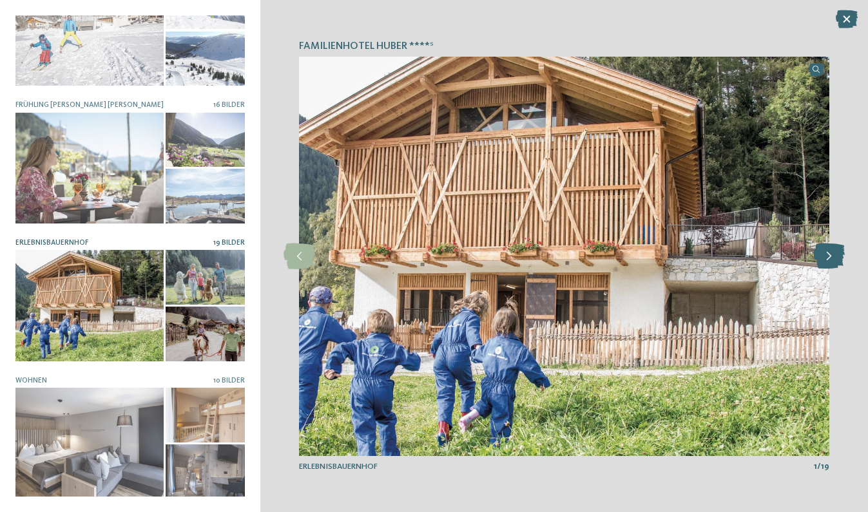
click at [833, 251] on icon at bounding box center [829, 256] width 32 height 26
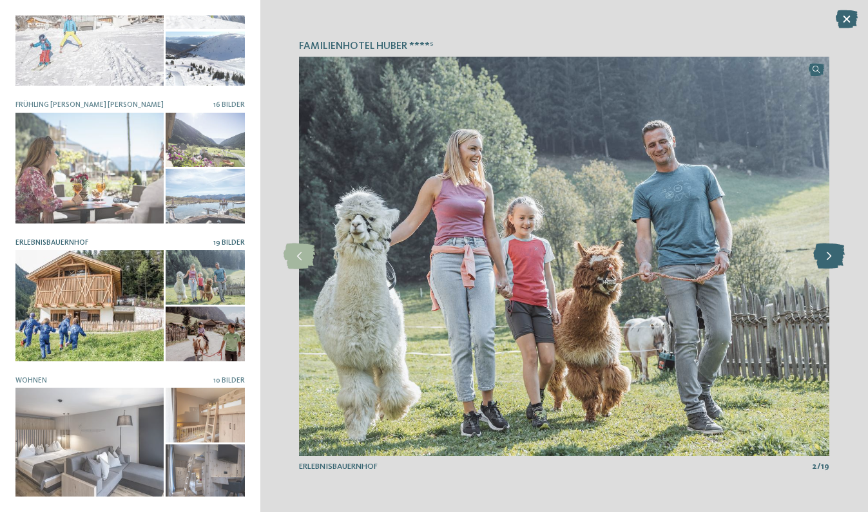
click at [833, 251] on icon at bounding box center [829, 256] width 32 height 26
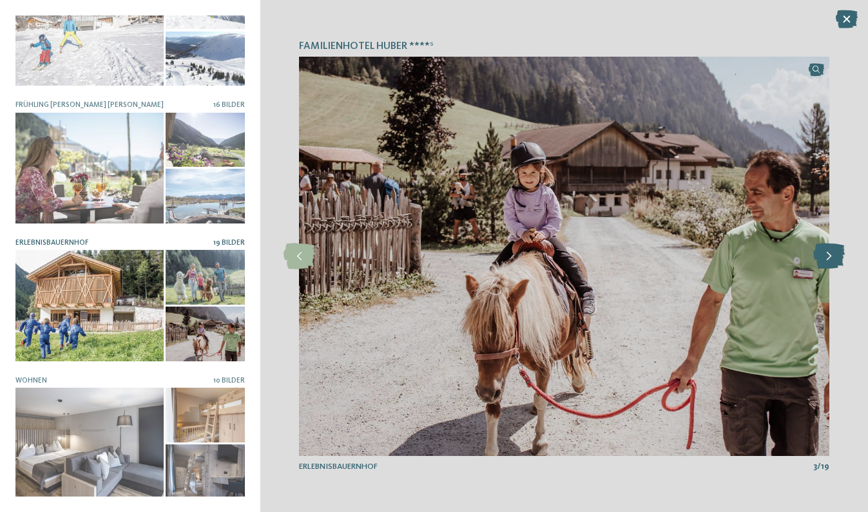
click at [833, 251] on icon at bounding box center [829, 256] width 32 height 26
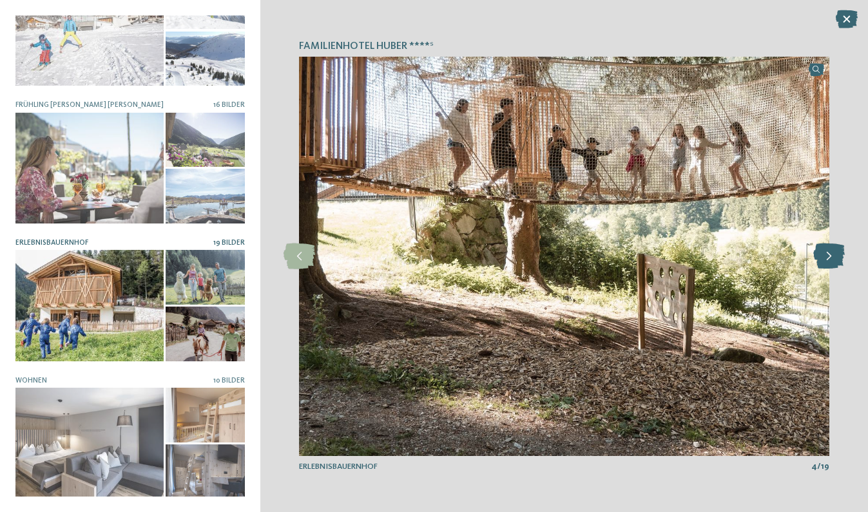
click at [833, 251] on icon at bounding box center [829, 256] width 32 height 26
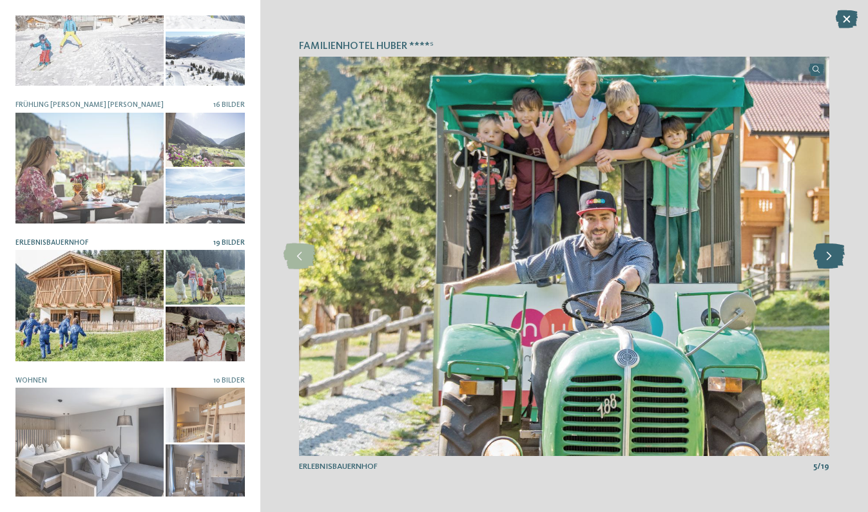
click at [833, 251] on icon at bounding box center [829, 256] width 32 height 26
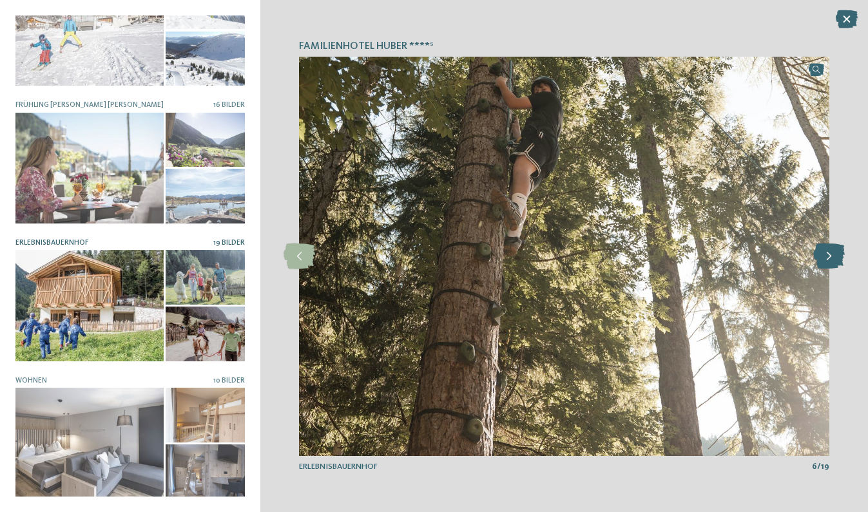
click at [833, 251] on icon at bounding box center [829, 256] width 32 height 26
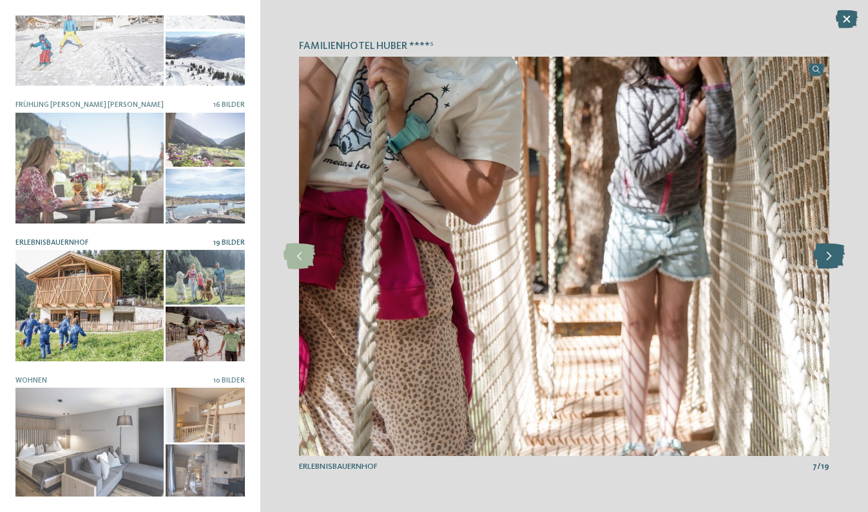
click at [833, 251] on icon at bounding box center [829, 256] width 32 height 26
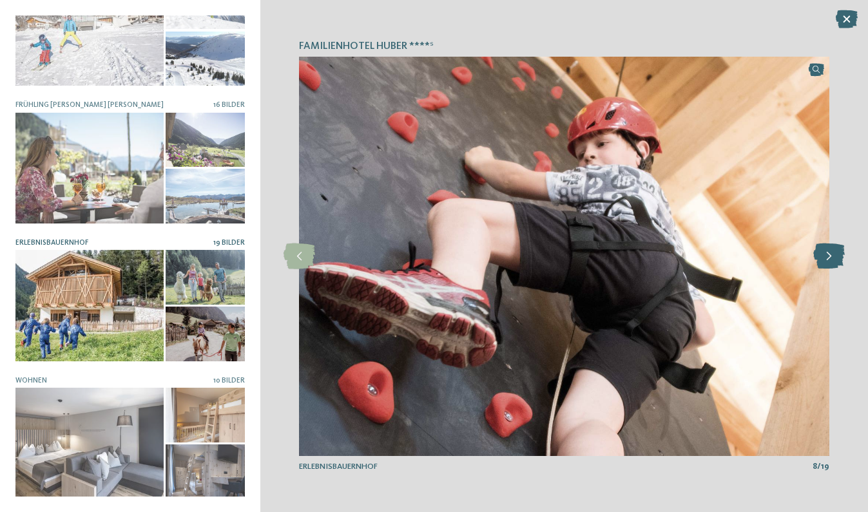
click at [833, 251] on icon at bounding box center [829, 256] width 32 height 26
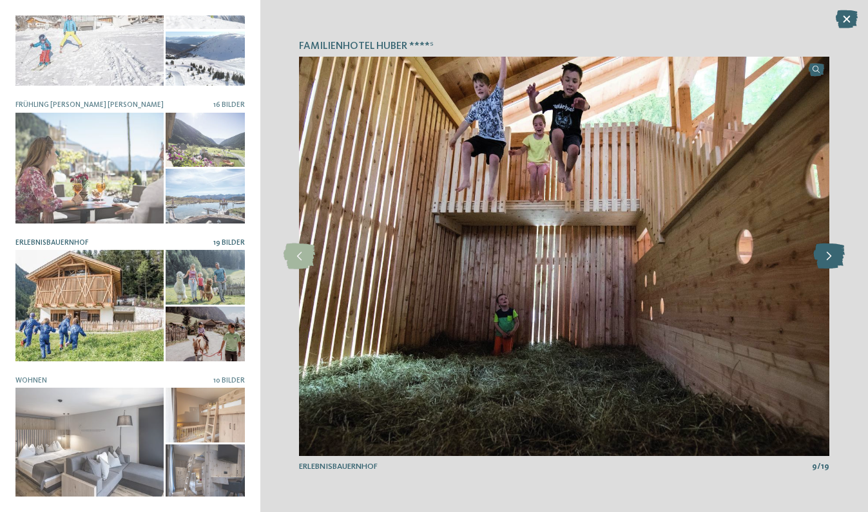
click at [833, 251] on icon at bounding box center [829, 256] width 32 height 26
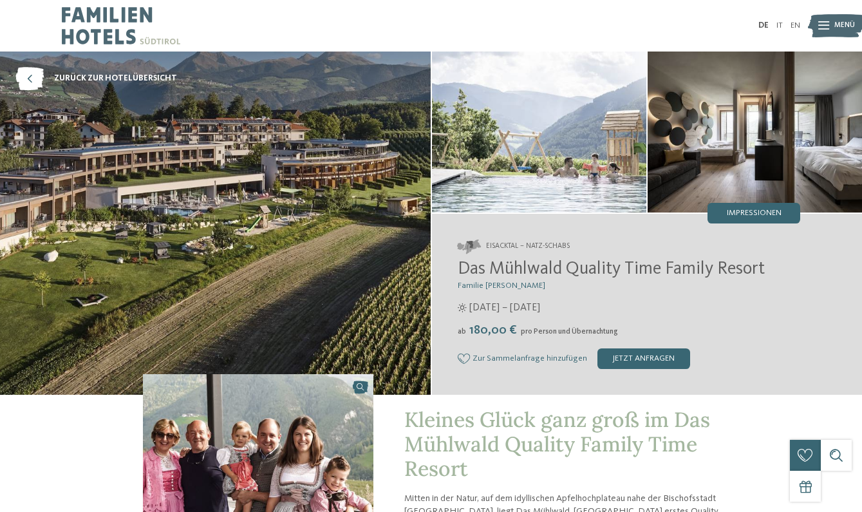
click at [296, 222] on img at bounding box center [215, 223] width 431 height 343
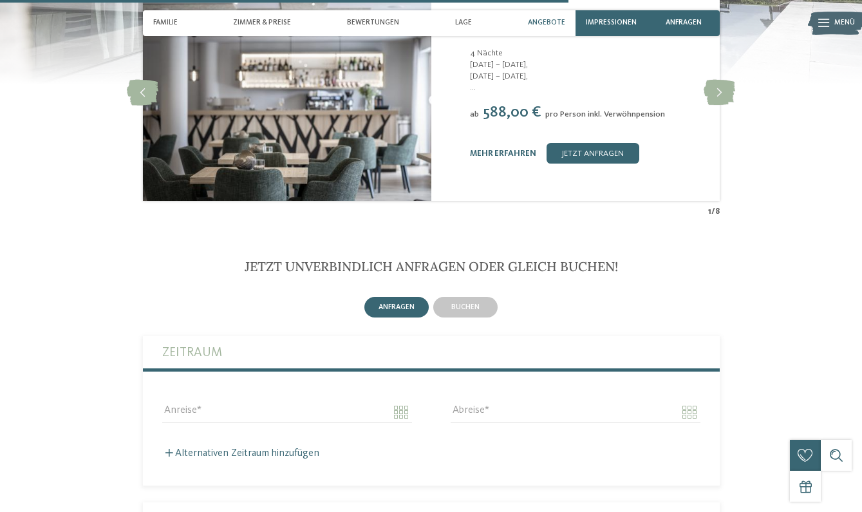
scroll to position [2365, 0]
click at [466, 303] on span "buchen" at bounding box center [465, 307] width 28 height 8
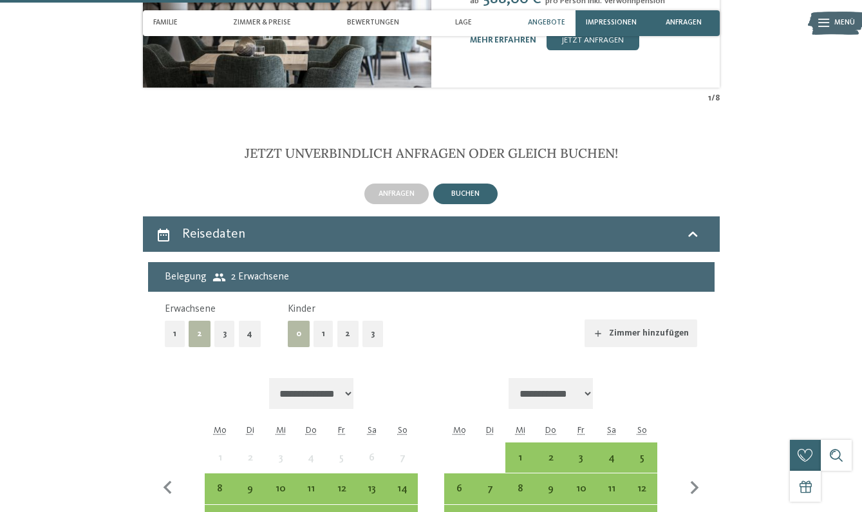
scroll to position [2482, 0]
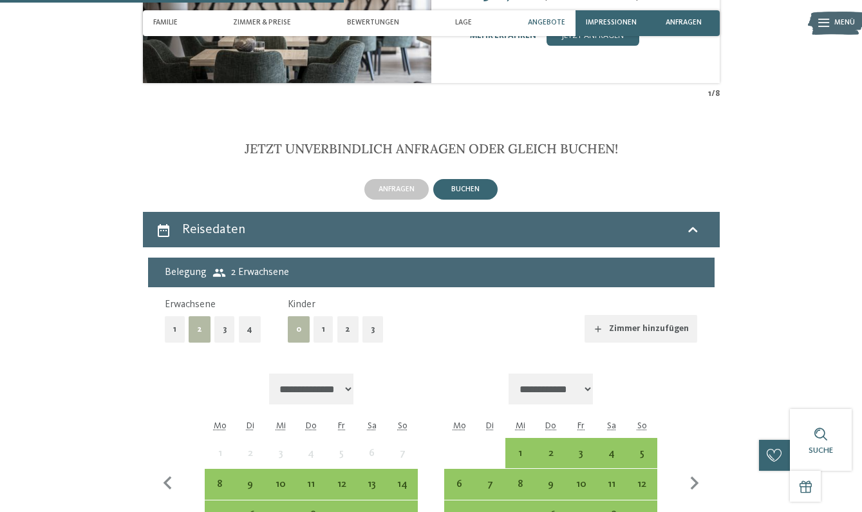
click at [321, 316] on button "1" at bounding box center [324, 329] width 20 height 26
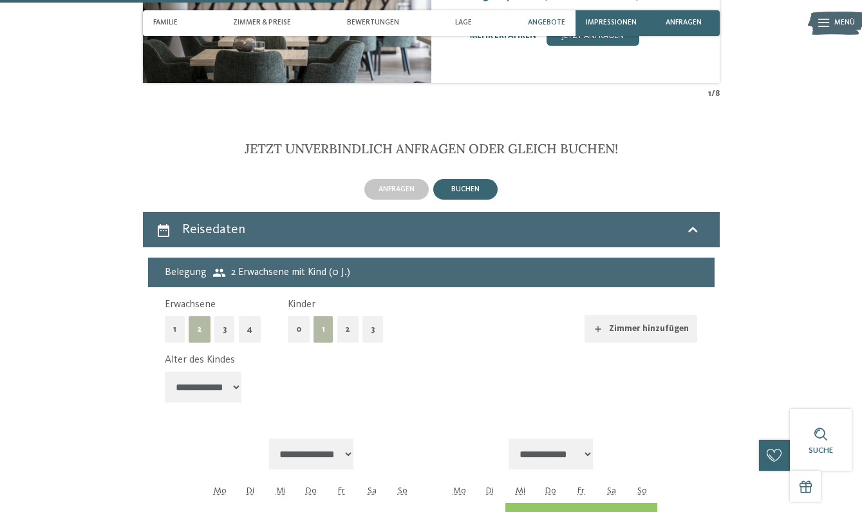
click at [229, 372] on select "**********" at bounding box center [203, 387] width 77 height 31
select select "*"
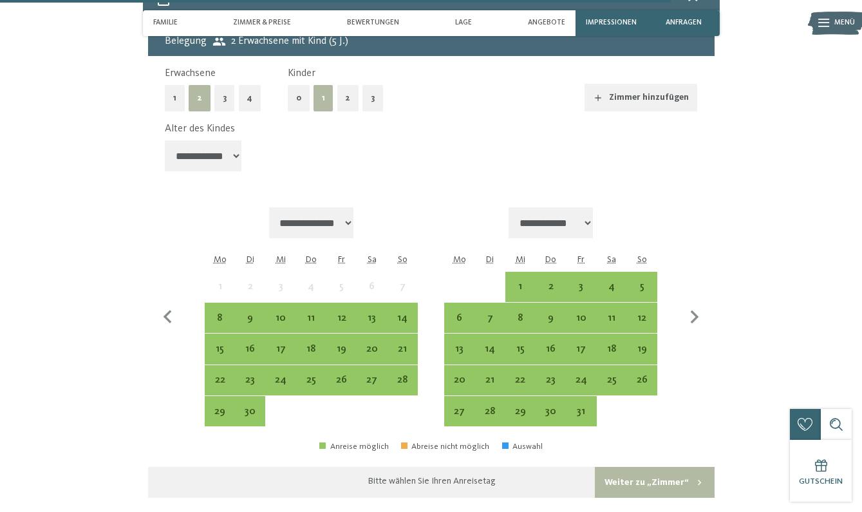
scroll to position [2714, 0]
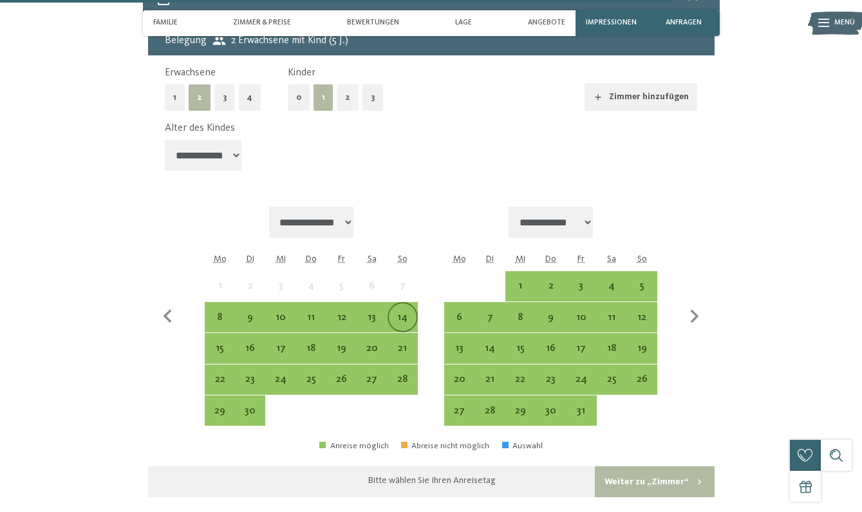
click at [407, 312] on div "14" at bounding box center [403, 326] width 28 height 28
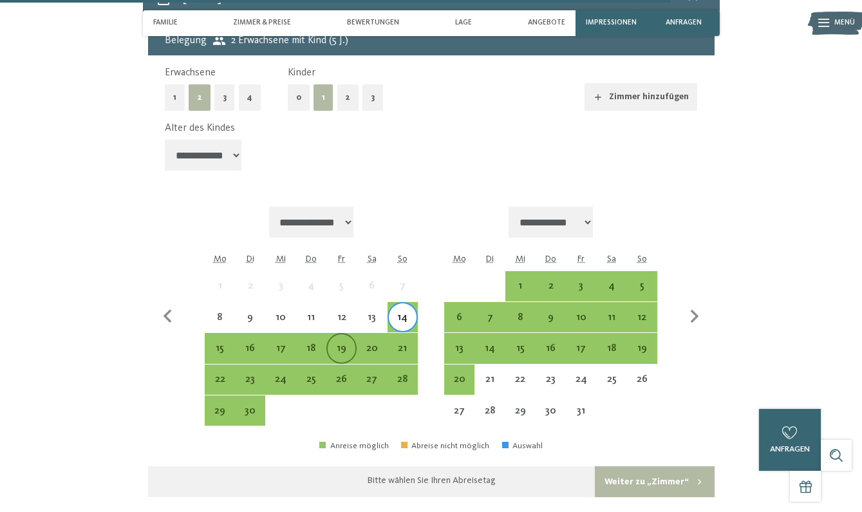
click at [343, 343] on div "19" at bounding box center [342, 357] width 28 height 28
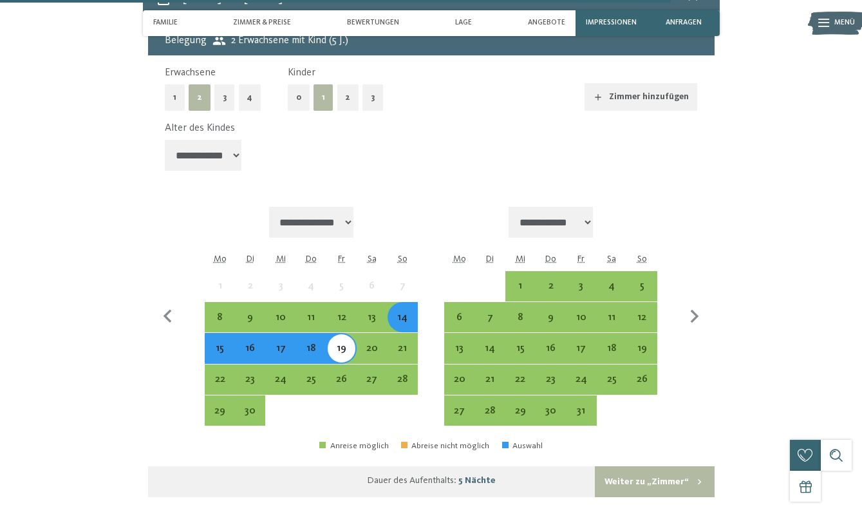
click at [651, 466] on button "Weiter zu „Zimmer“" at bounding box center [654, 481] width 119 height 31
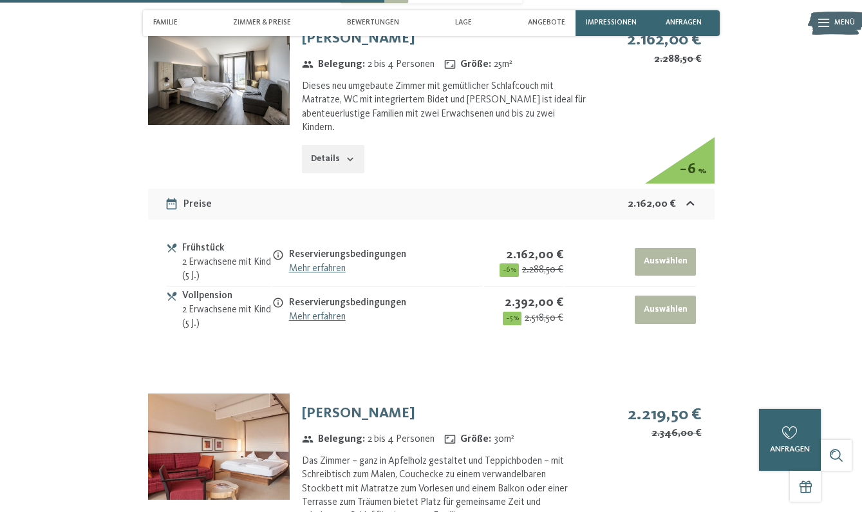
scroll to position [2823, 0]
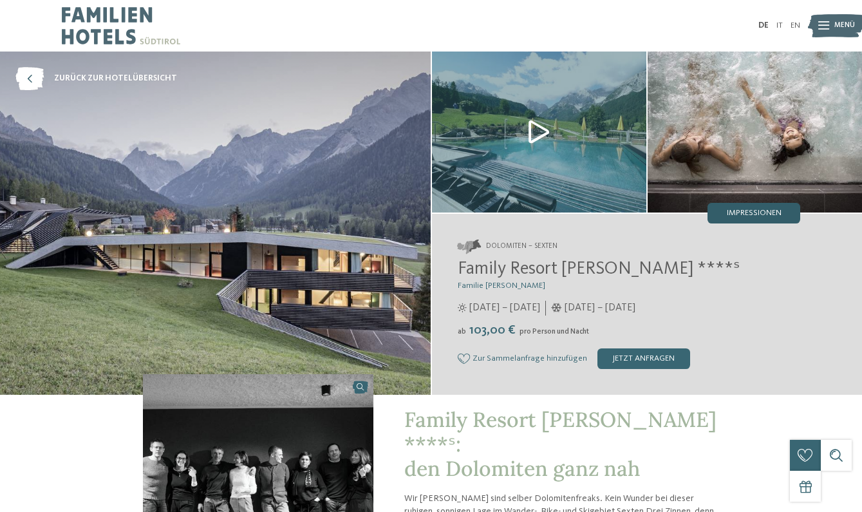
click at [745, 213] on span "Impressionen" at bounding box center [754, 213] width 55 height 8
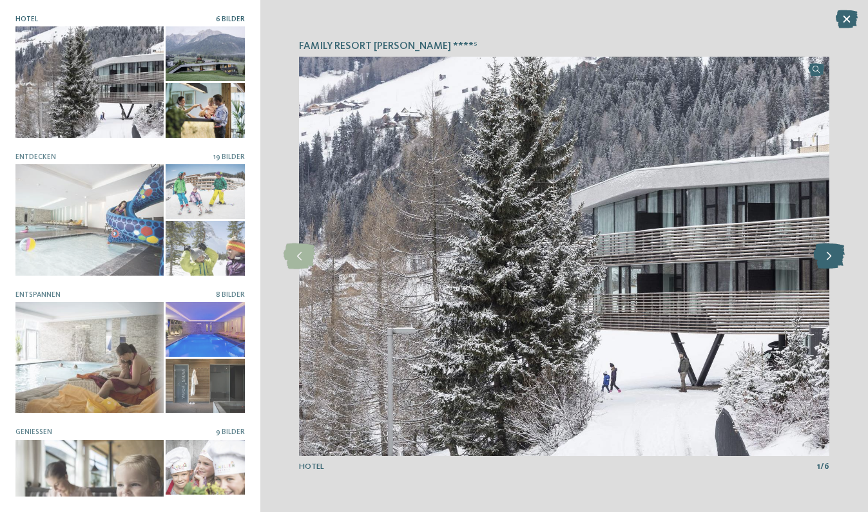
click at [824, 256] on icon at bounding box center [829, 256] width 32 height 26
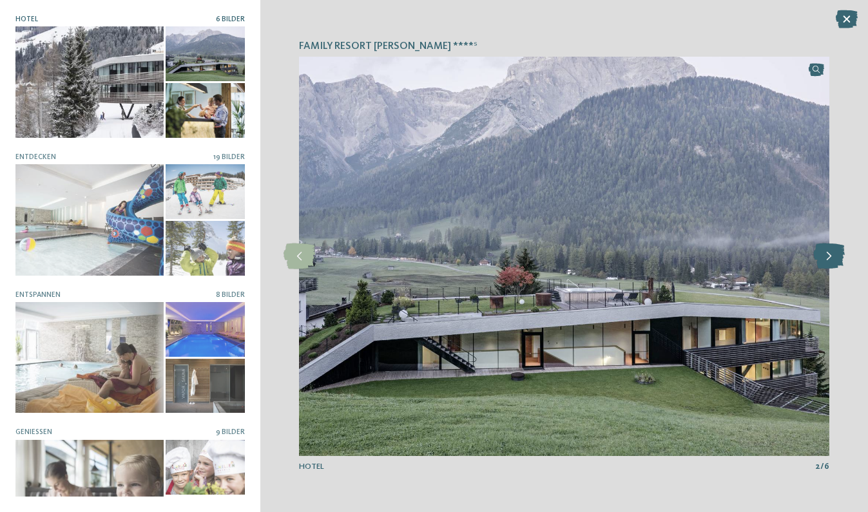
click at [824, 256] on icon at bounding box center [829, 256] width 32 height 26
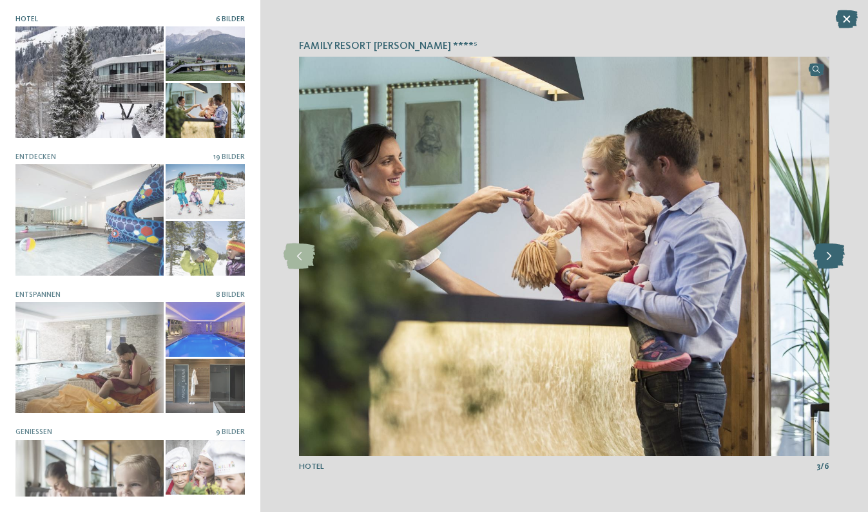
click at [824, 256] on icon at bounding box center [829, 256] width 32 height 26
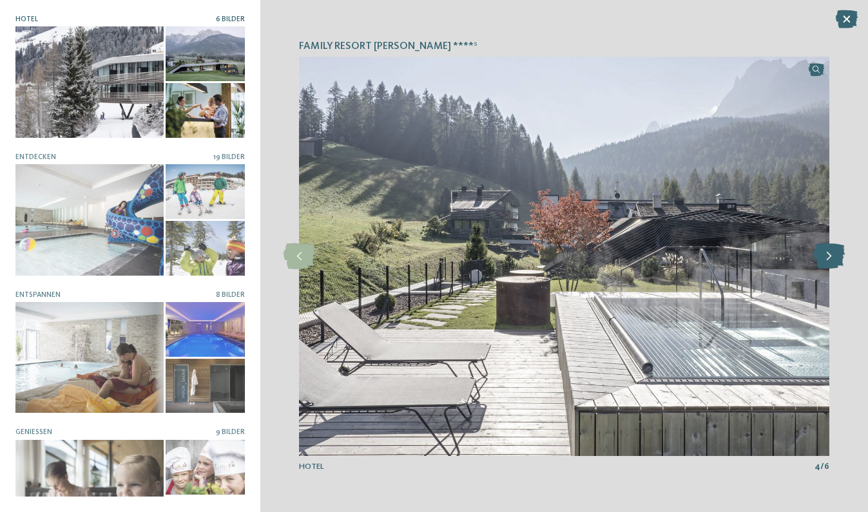
click at [824, 256] on icon at bounding box center [829, 256] width 32 height 26
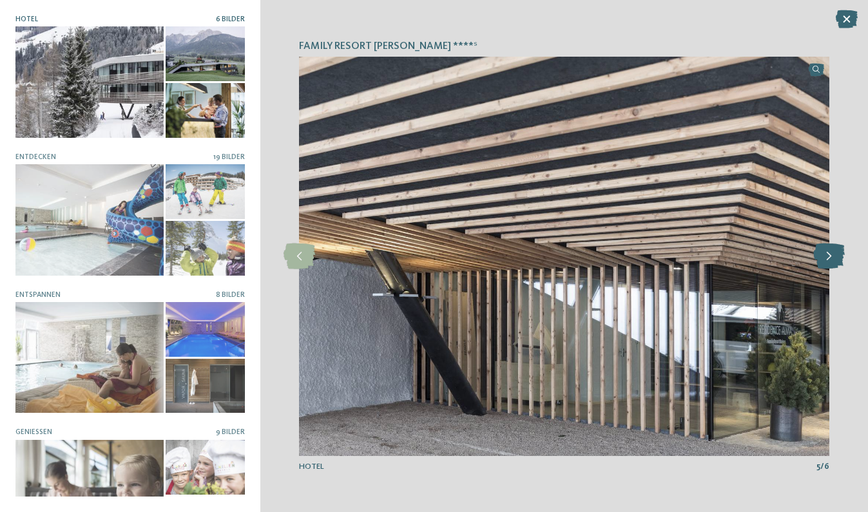
click at [824, 256] on icon at bounding box center [829, 256] width 32 height 26
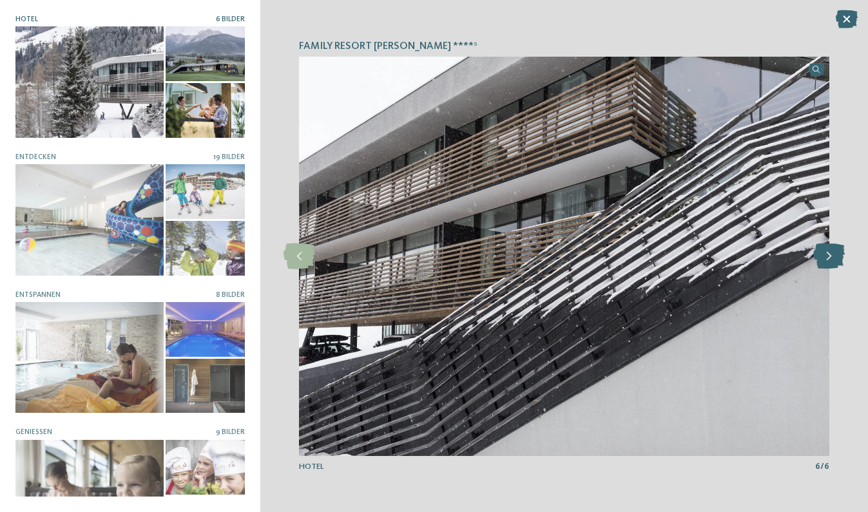
click at [824, 256] on icon at bounding box center [829, 256] width 32 height 26
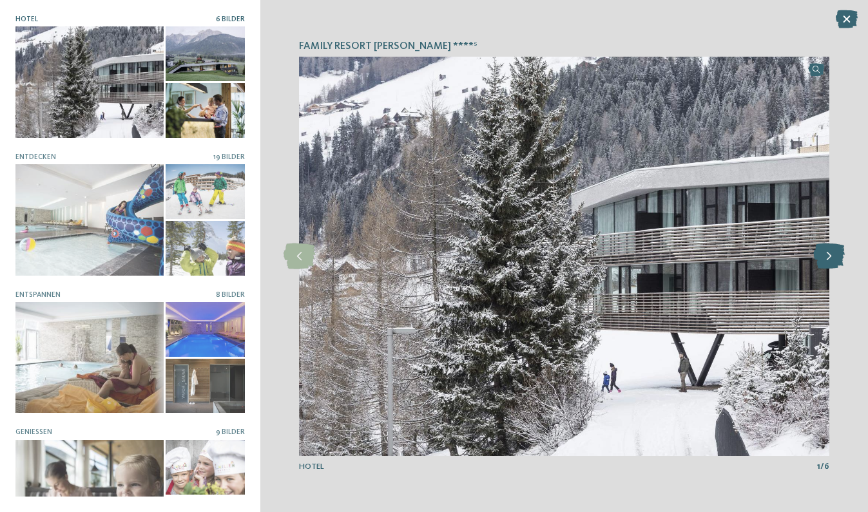
click at [824, 256] on icon at bounding box center [829, 256] width 32 height 26
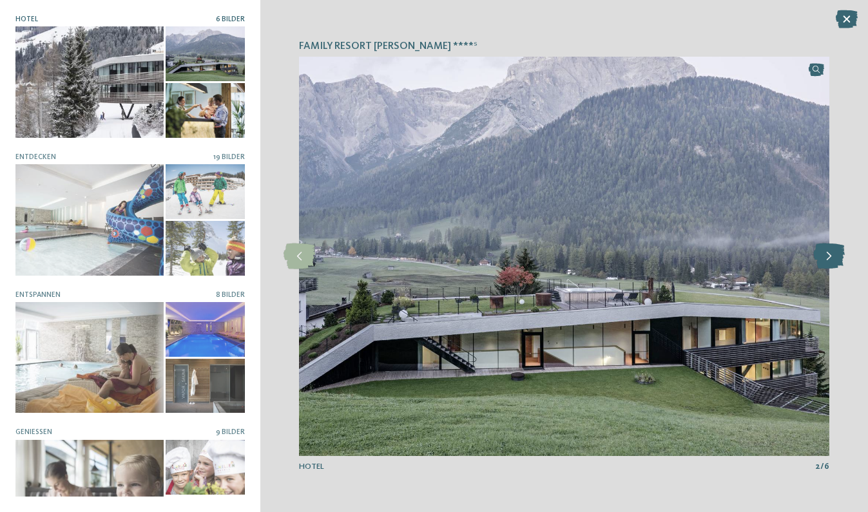
click at [824, 256] on icon at bounding box center [829, 256] width 32 height 26
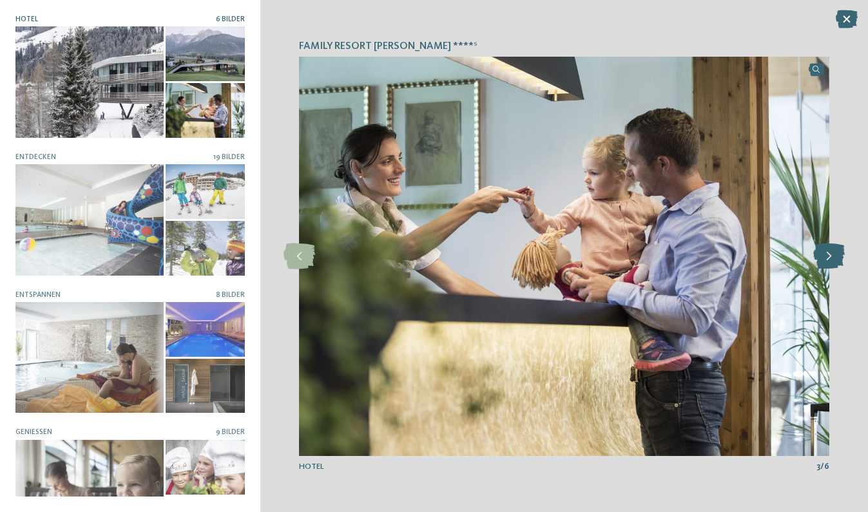
click at [824, 256] on icon at bounding box center [829, 256] width 32 height 26
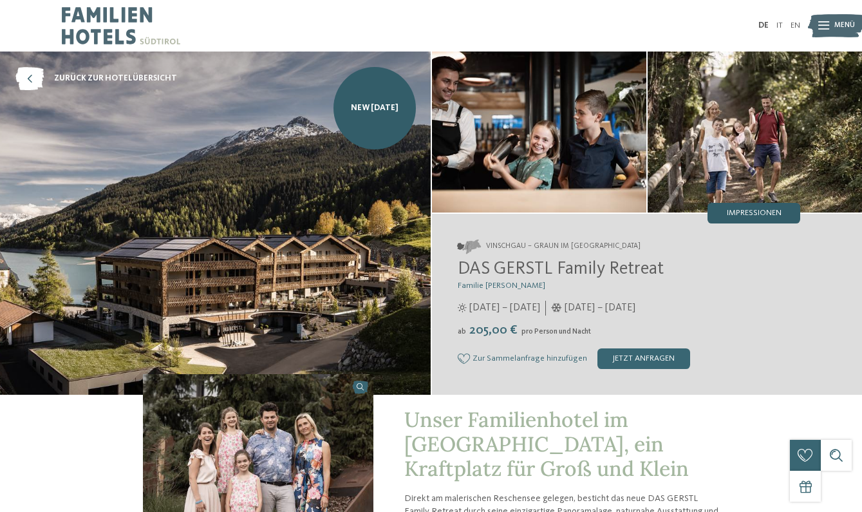
click at [750, 220] on div "Impressionen" at bounding box center [754, 213] width 93 height 21
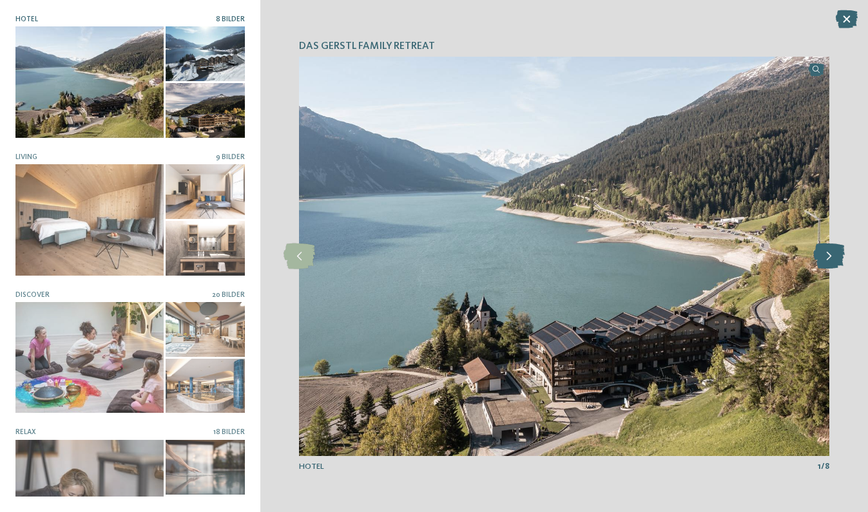
click at [826, 260] on icon at bounding box center [829, 256] width 32 height 26
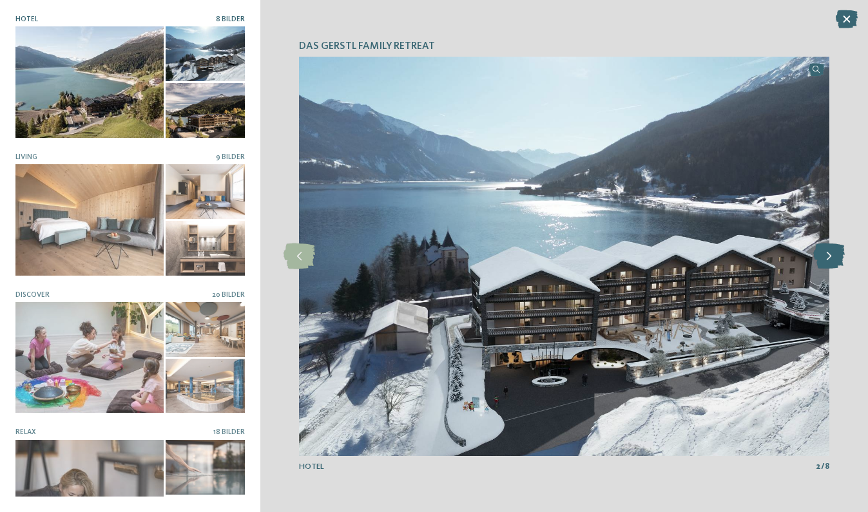
click at [826, 260] on icon at bounding box center [829, 256] width 32 height 26
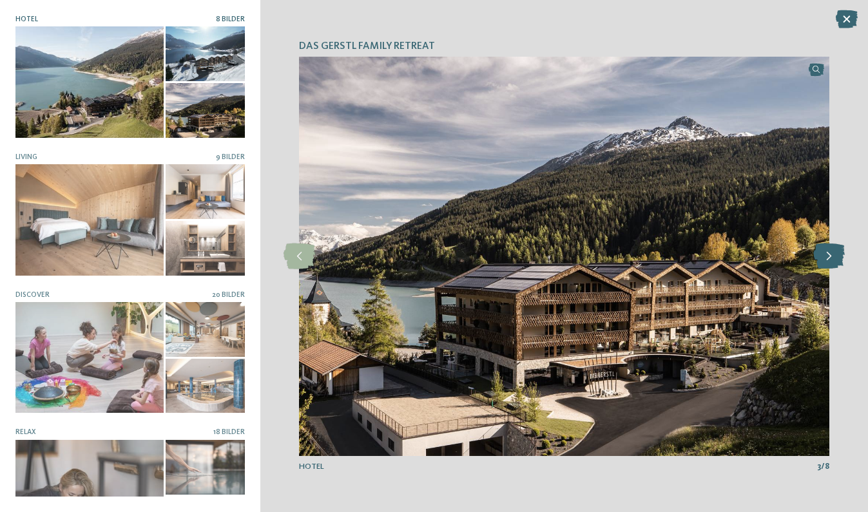
click at [826, 260] on icon at bounding box center [829, 256] width 32 height 26
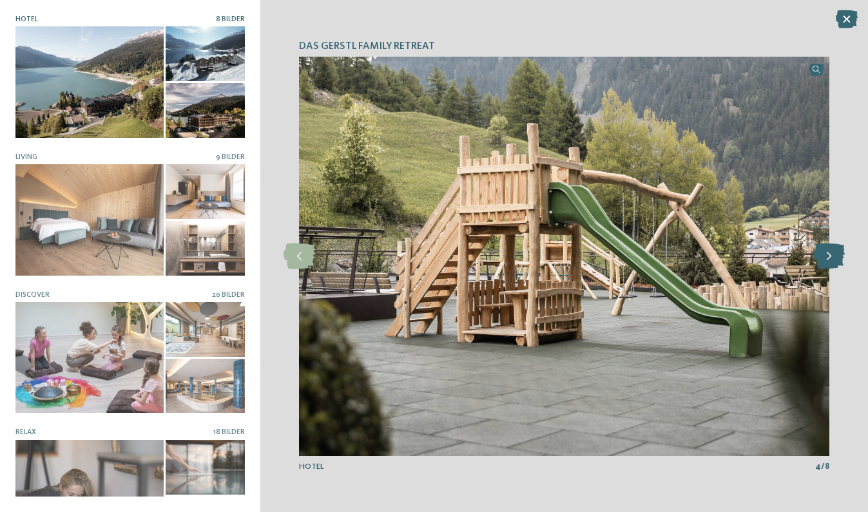
click at [826, 260] on icon at bounding box center [829, 256] width 32 height 26
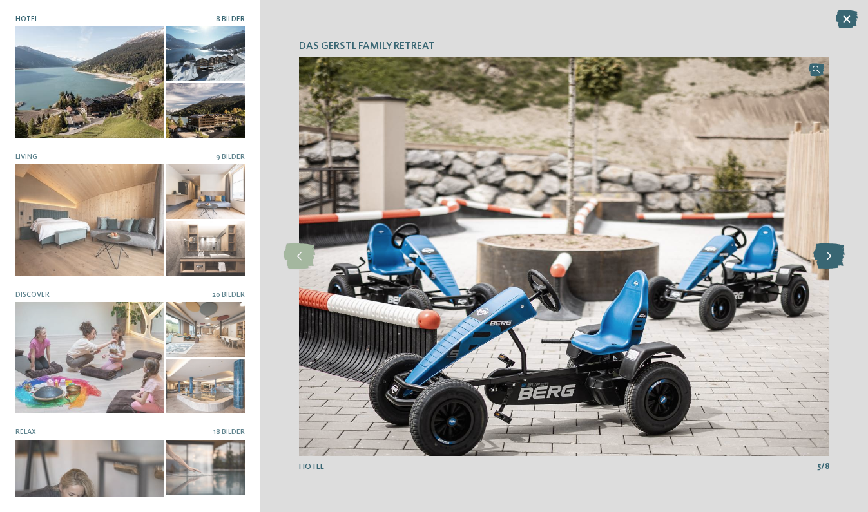
click at [826, 260] on icon at bounding box center [829, 256] width 32 height 26
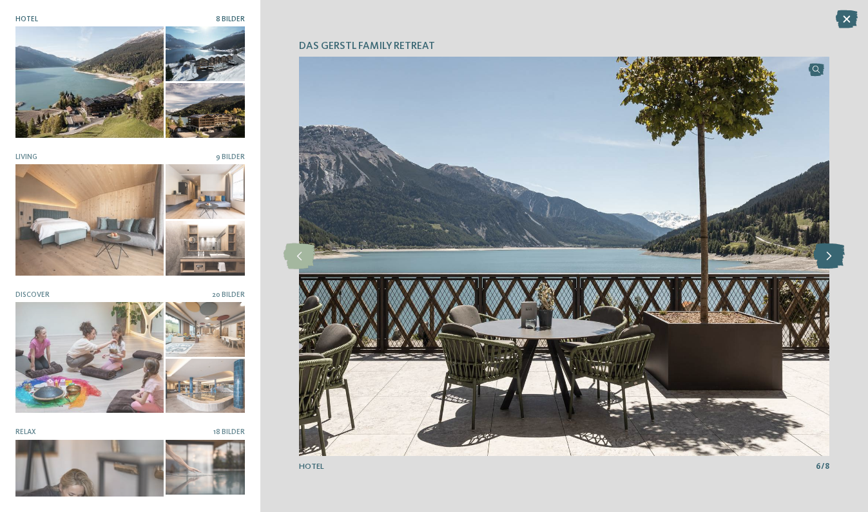
click at [826, 260] on icon at bounding box center [829, 256] width 32 height 26
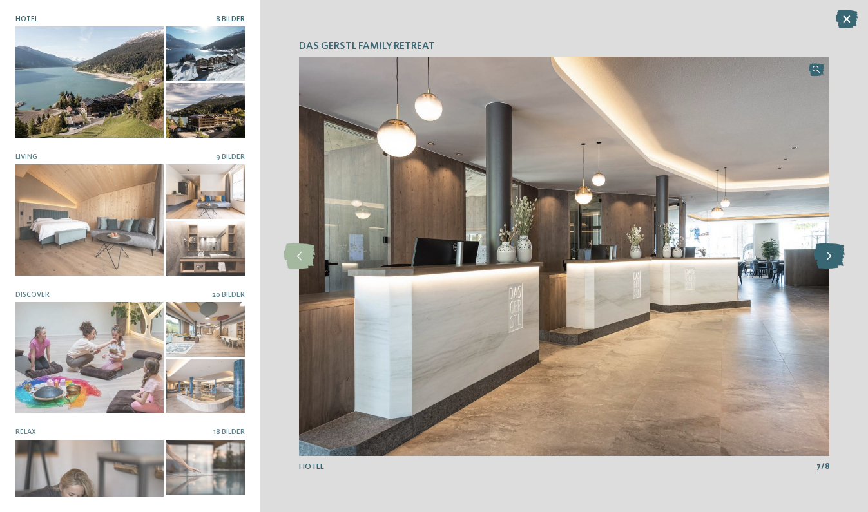
click at [826, 260] on icon at bounding box center [829, 256] width 32 height 26
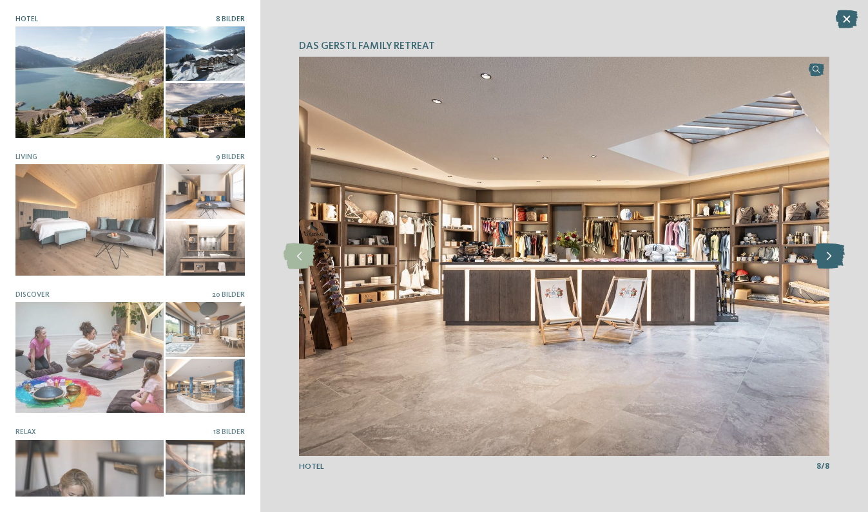
click at [826, 260] on icon at bounding box center [829, 256] width 32 height 26
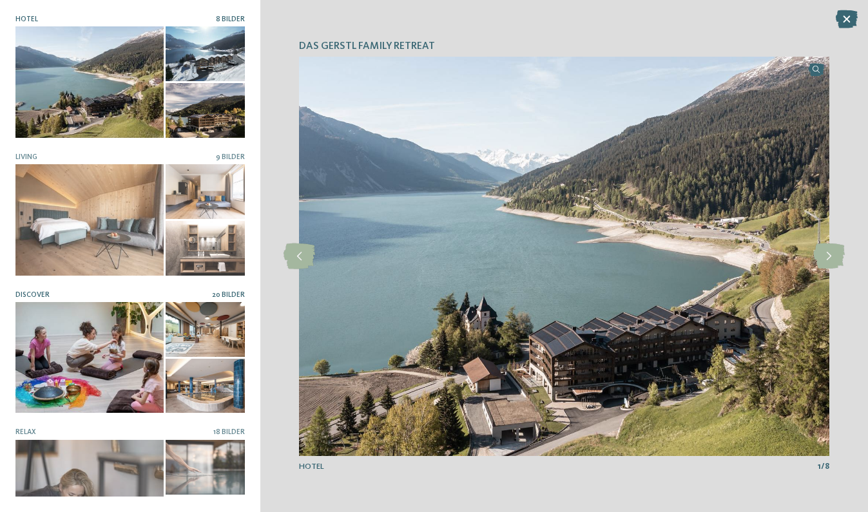
click at [77, 347] on div at bounding box center [89, 357] width 148 height 111
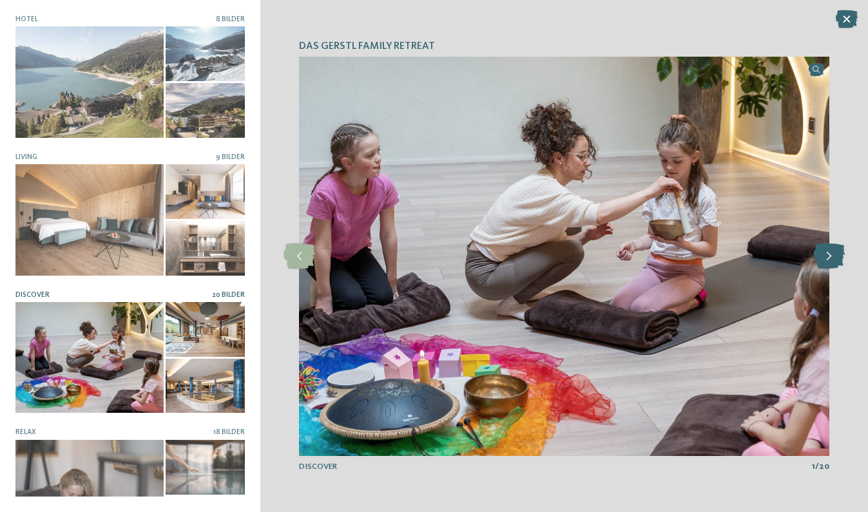
click at [823, 251] on icon at bounding box center [829, 256] width 32 height 26
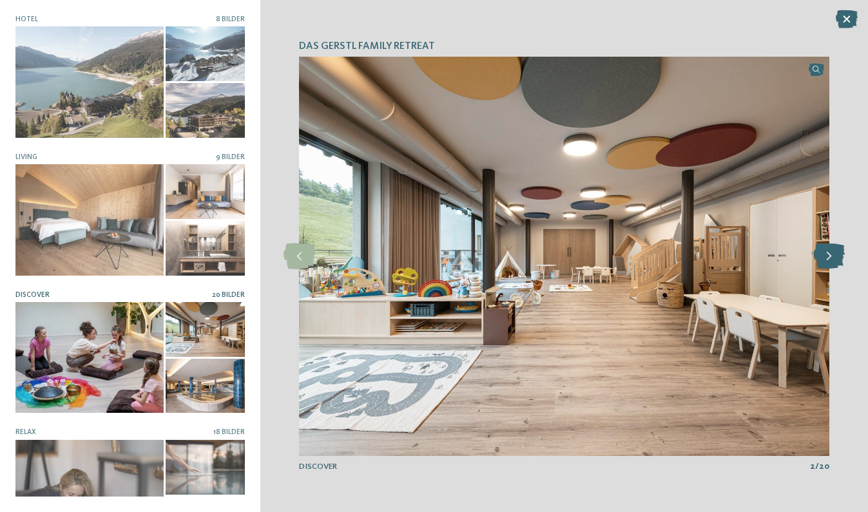
click at [823, 251] on icon at bounding box center [829, 256] width 32 height 26
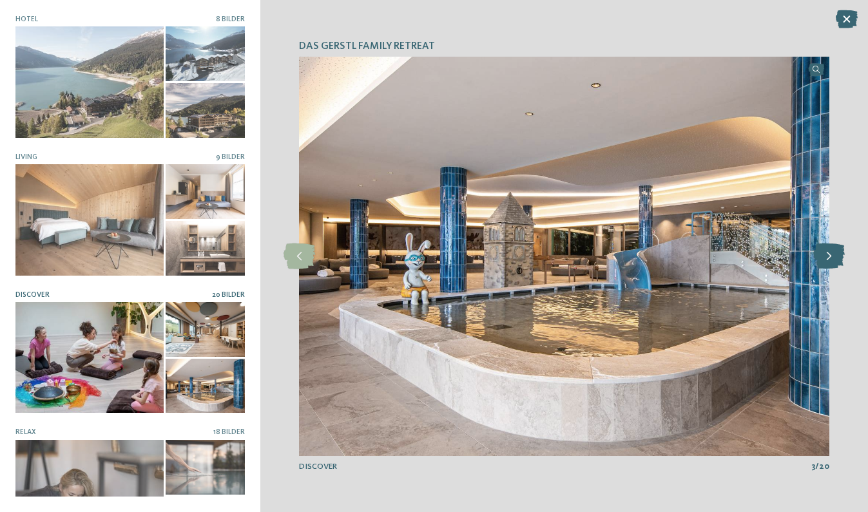
click at [823, 251] on icon at bounding box center [829, 256] width 32 height 26
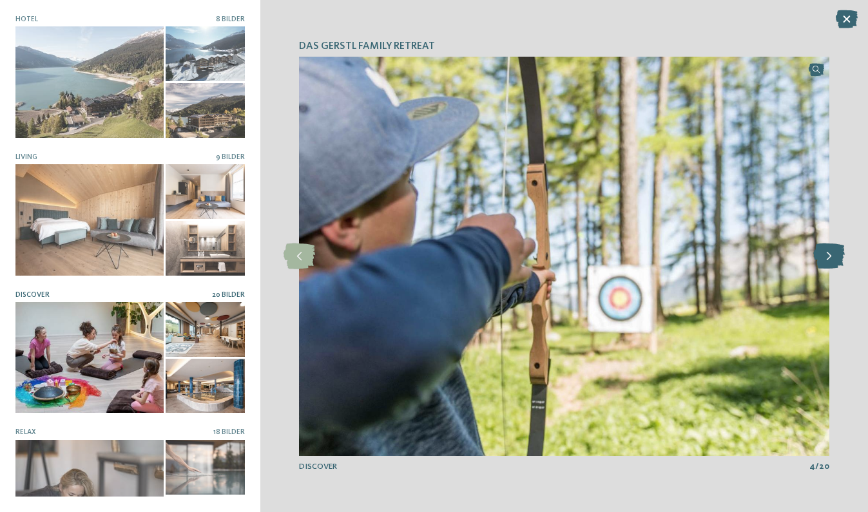
click at [823, 251] on icon at bounding box center [829, 256] width 32 height 26
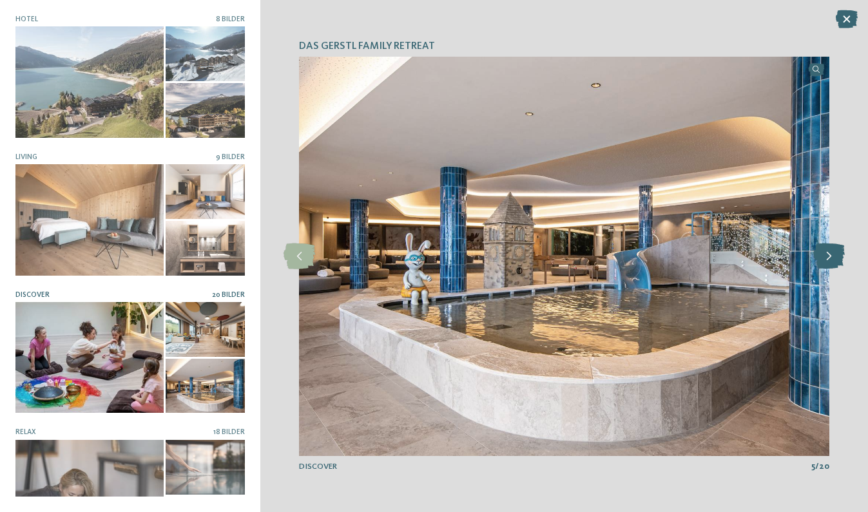
click at [823, 251] on icon at bounding box center [829, 256] width 32 height 26
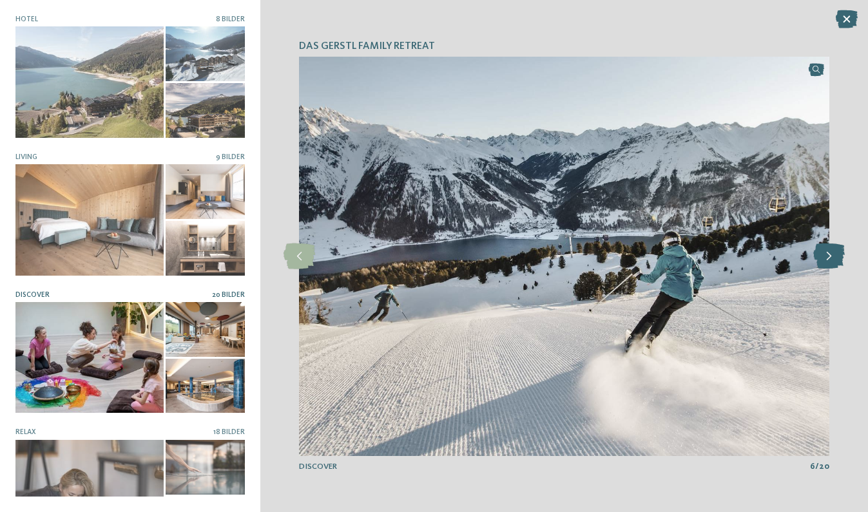
click at [823, 251] on icon at bounding box center [829, 256] width 32 height 26
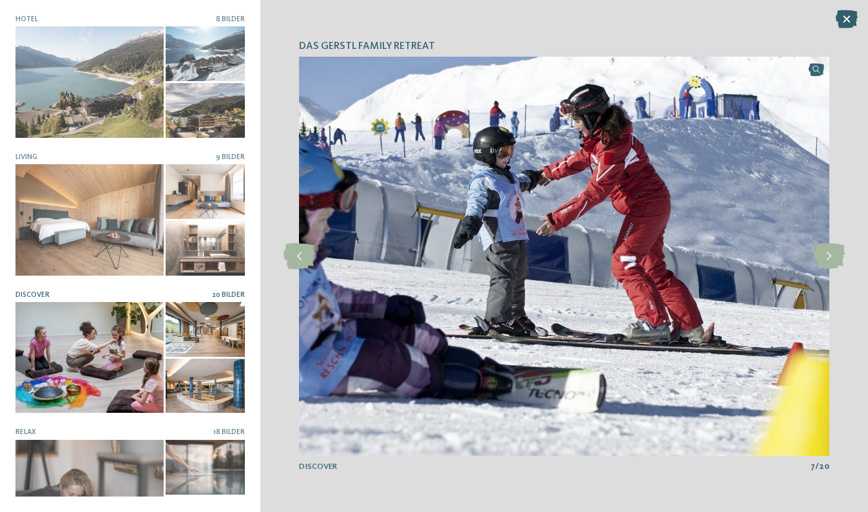
click at [846, 18] on icon at bounding box center [846, 19] width 22 height 18
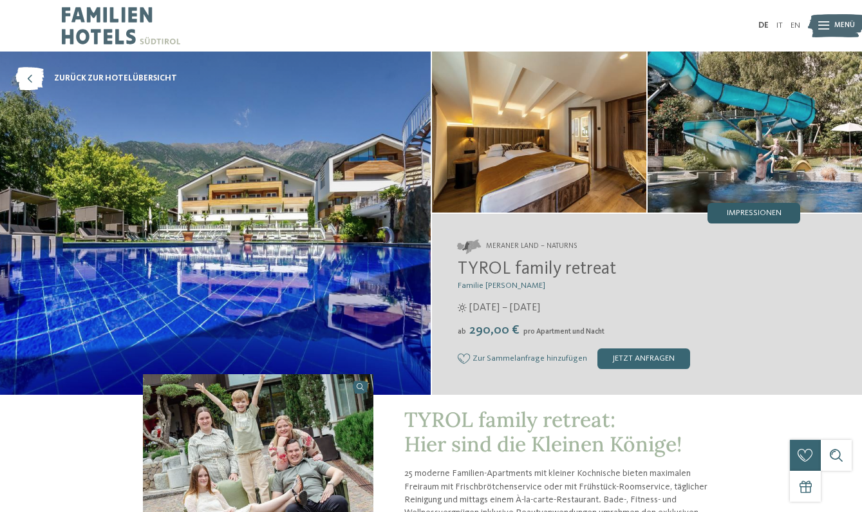
click at [740, 214] on span "Impressionen" at bounding box center [754, 213] width 55 height 8
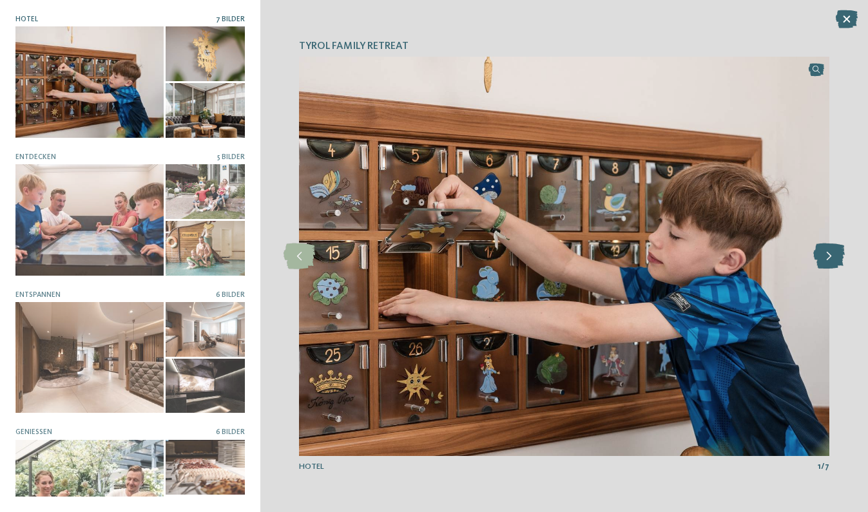
click at [827, 256] on icon at bounding box center [829, 256] width 32 height 26
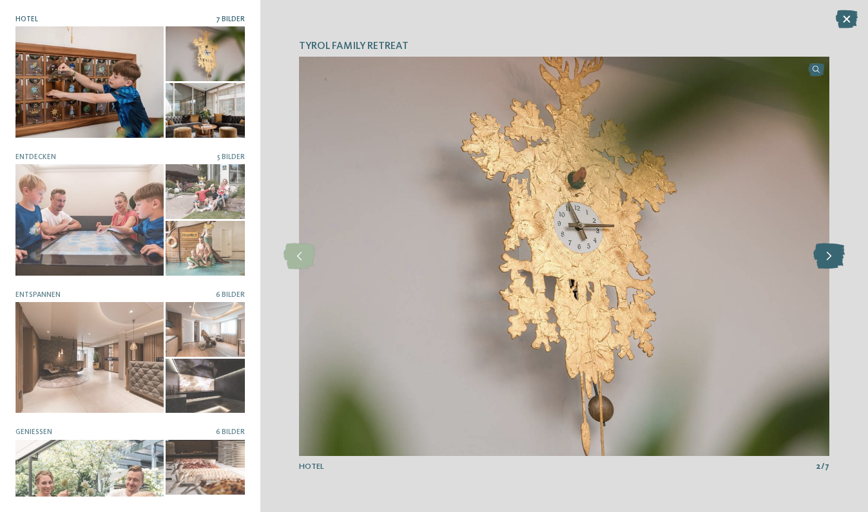
click at [827, 256] on icon at bounding box center [829, 256] width 32 height 26
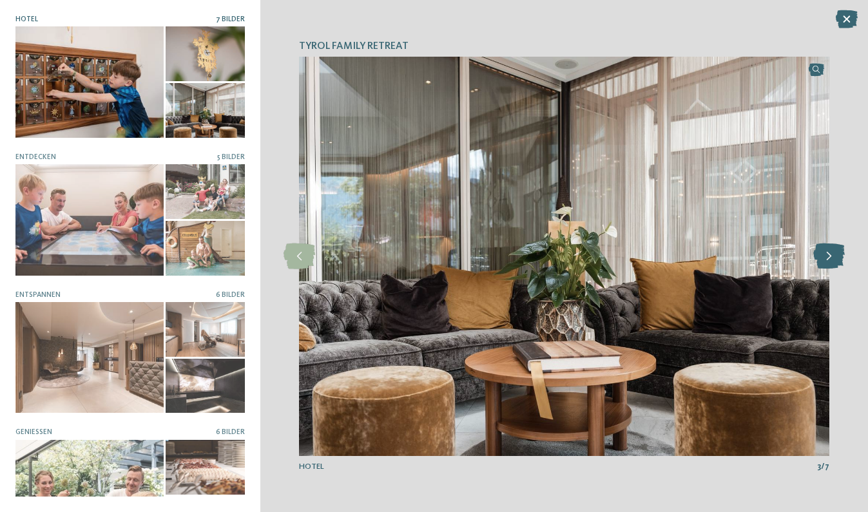
click at [827, 256] on icon at bounding box center [829, 256] width 32 height 26
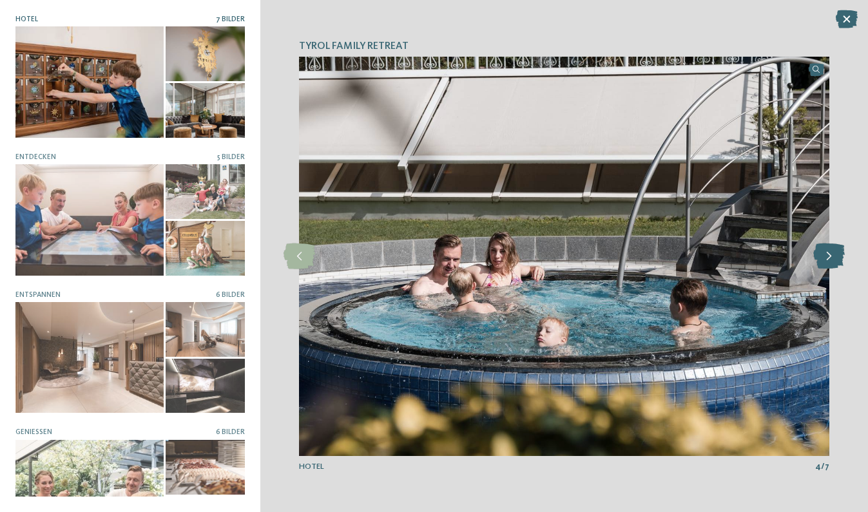
click at [827, 256] on icon at bounding box center [829, 256] width 32 height 26
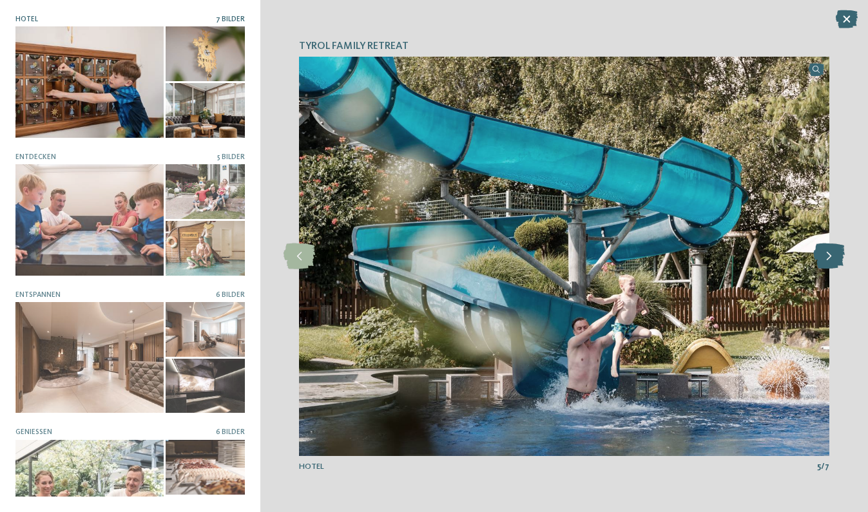
click at [827, 256] on icon at bounding box center [829, 256] width 32 height 26
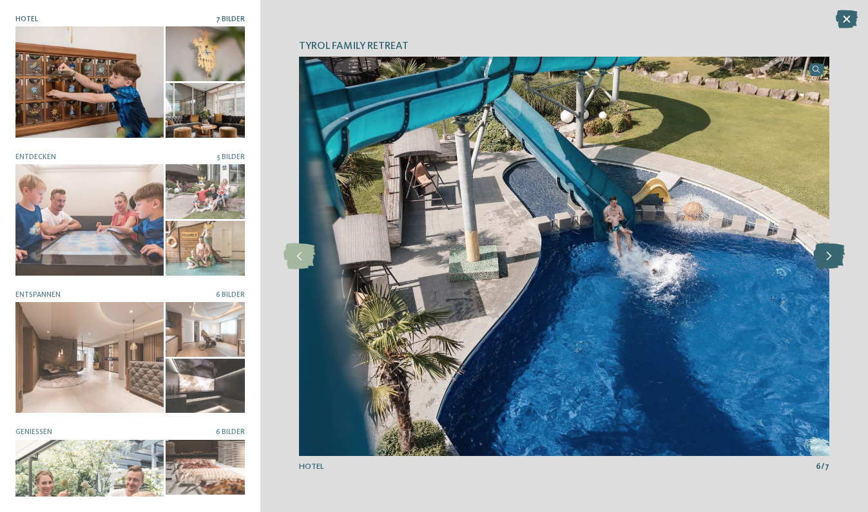
click at [827, 256] on icon at bounding box center [829, 256] width 32 height 26
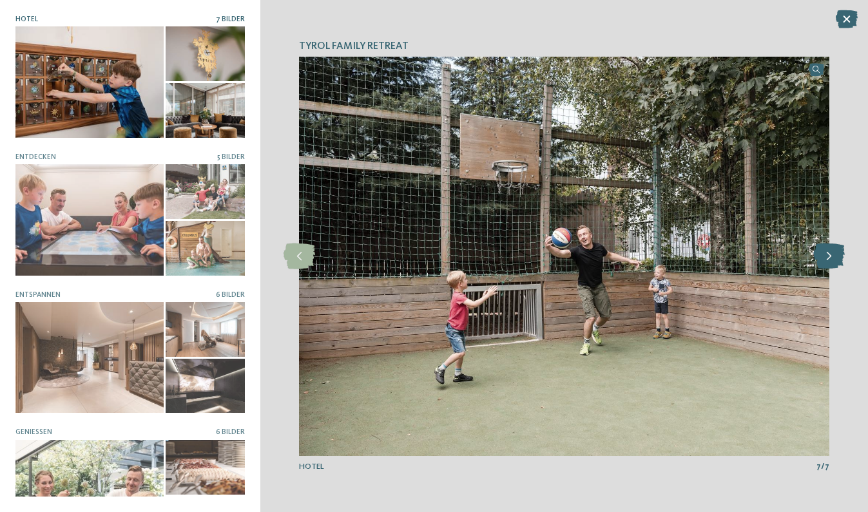
click at [827, 256] on icon at bounding box center [829, 256] width 32 height 26
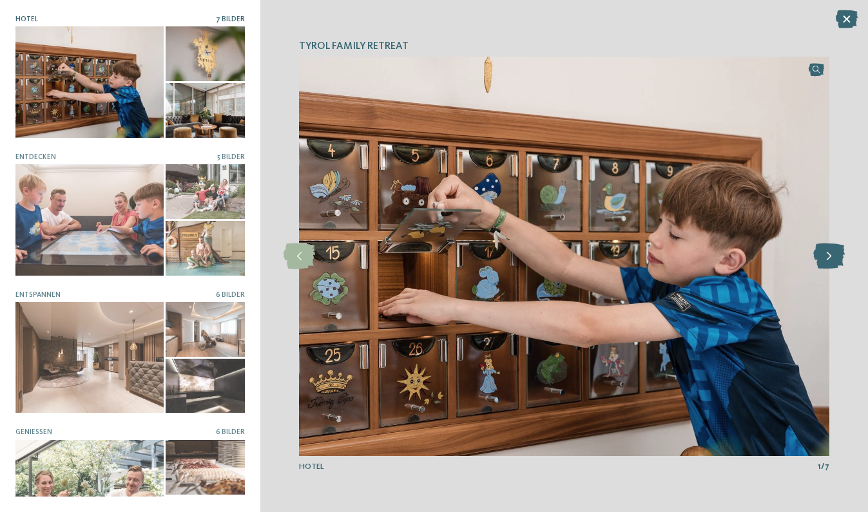
click at [827, 256] on icon at bounding box center [829, 256] width 32 height 26
